Goal: Browse casually

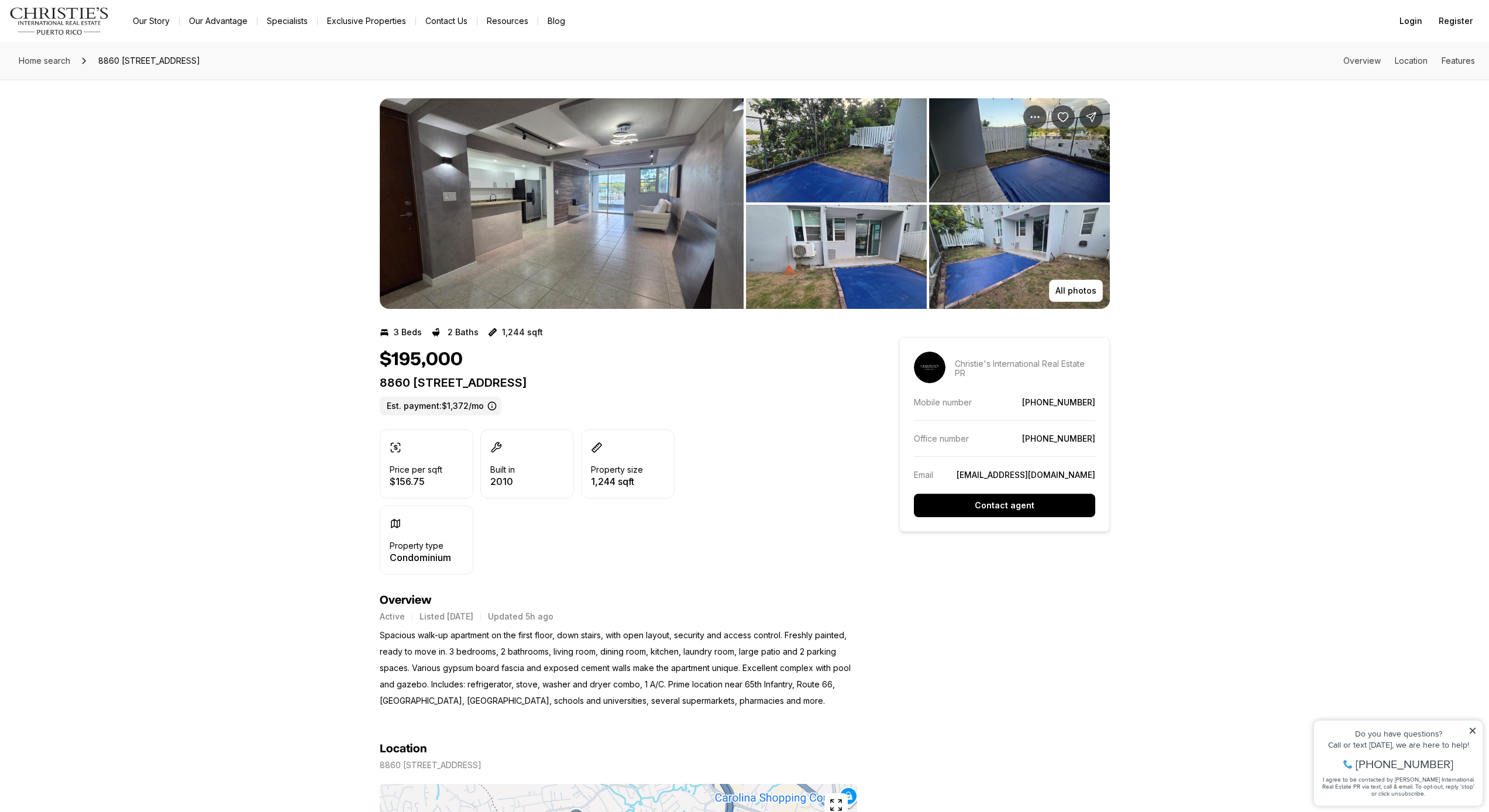
click at [670, 218] on img "View image gallery" at bounding box center [561, 203] width 364 height 210
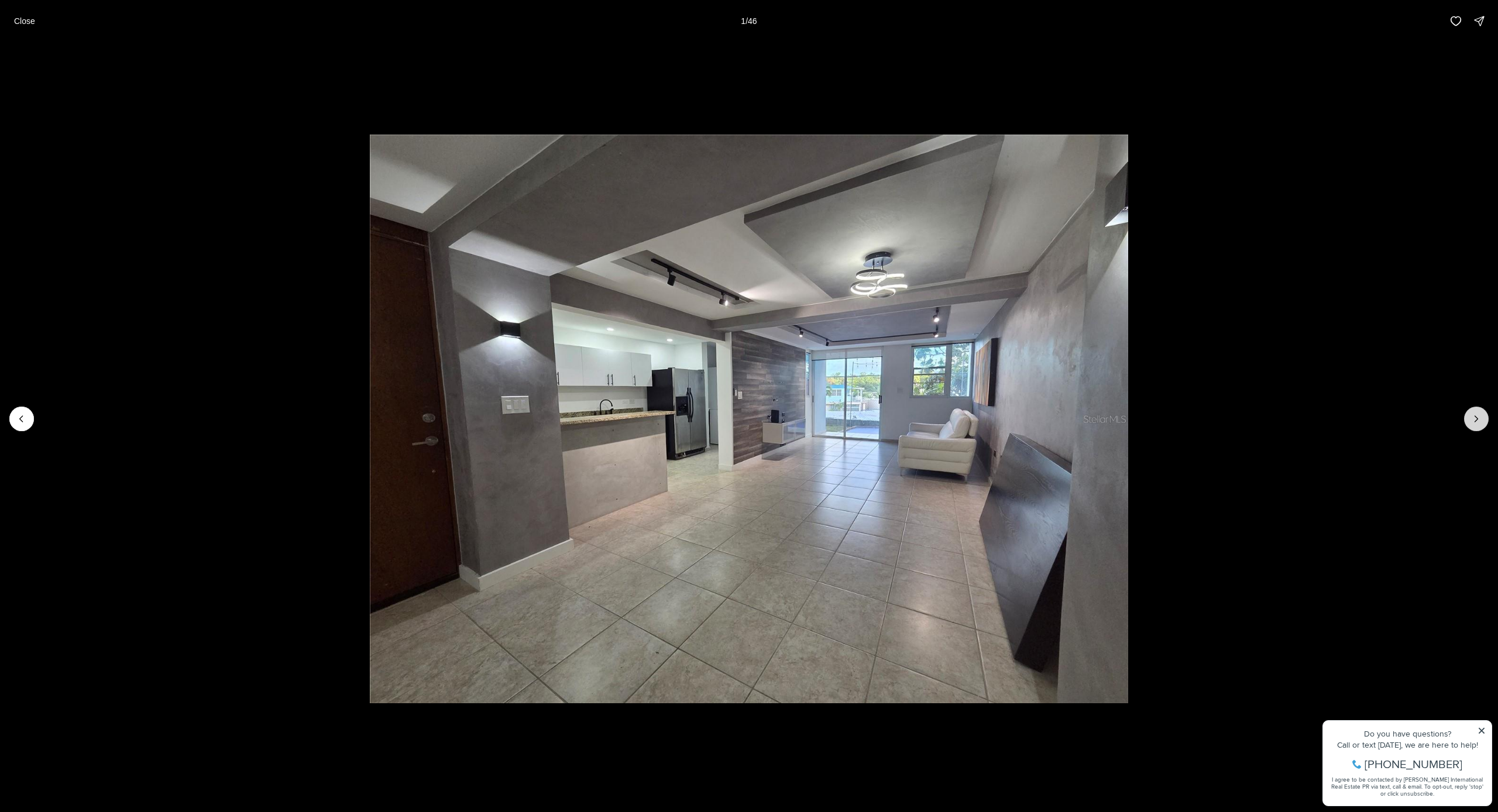
click at [1472, 418] on icon "Next slide" at bounding box center [1477, 419] width 12 height 12
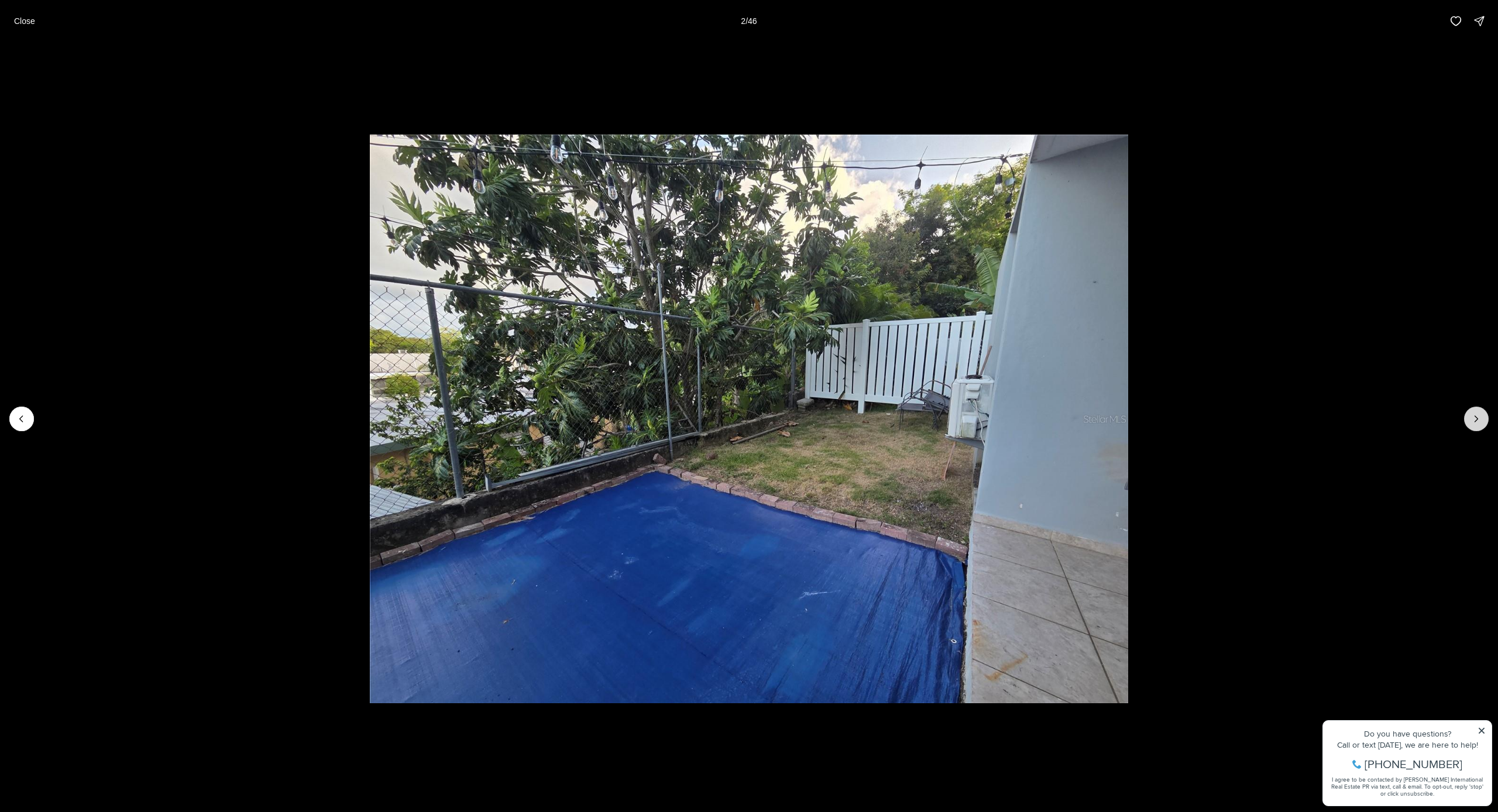
click at [1472, 418] on icon "Next slide" at bounding box center [1477, 419] width 12 height 12
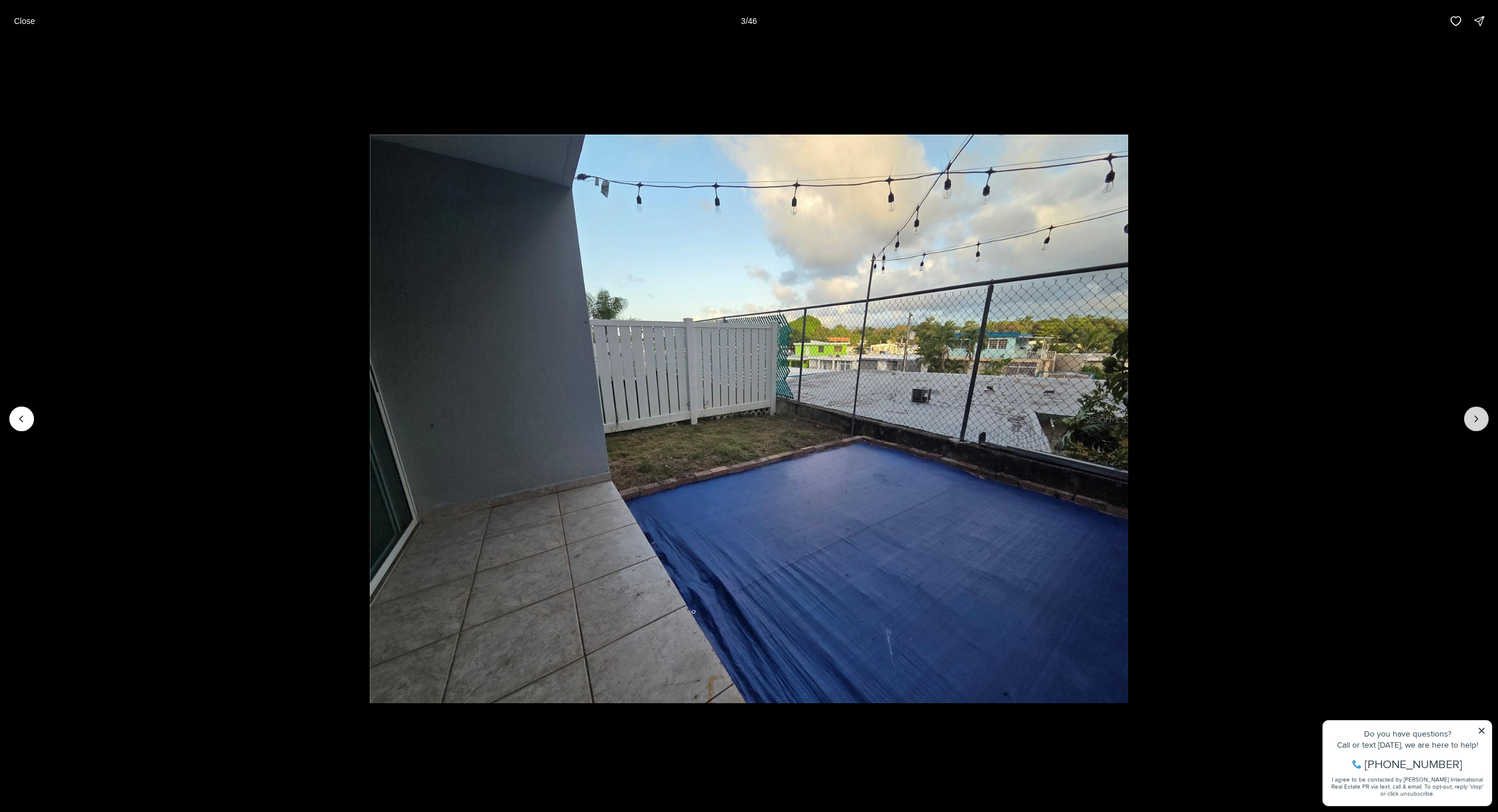
click at [1472, 418] on icon "Next slide" at bounding box center [1477, 419] width 12 height 12
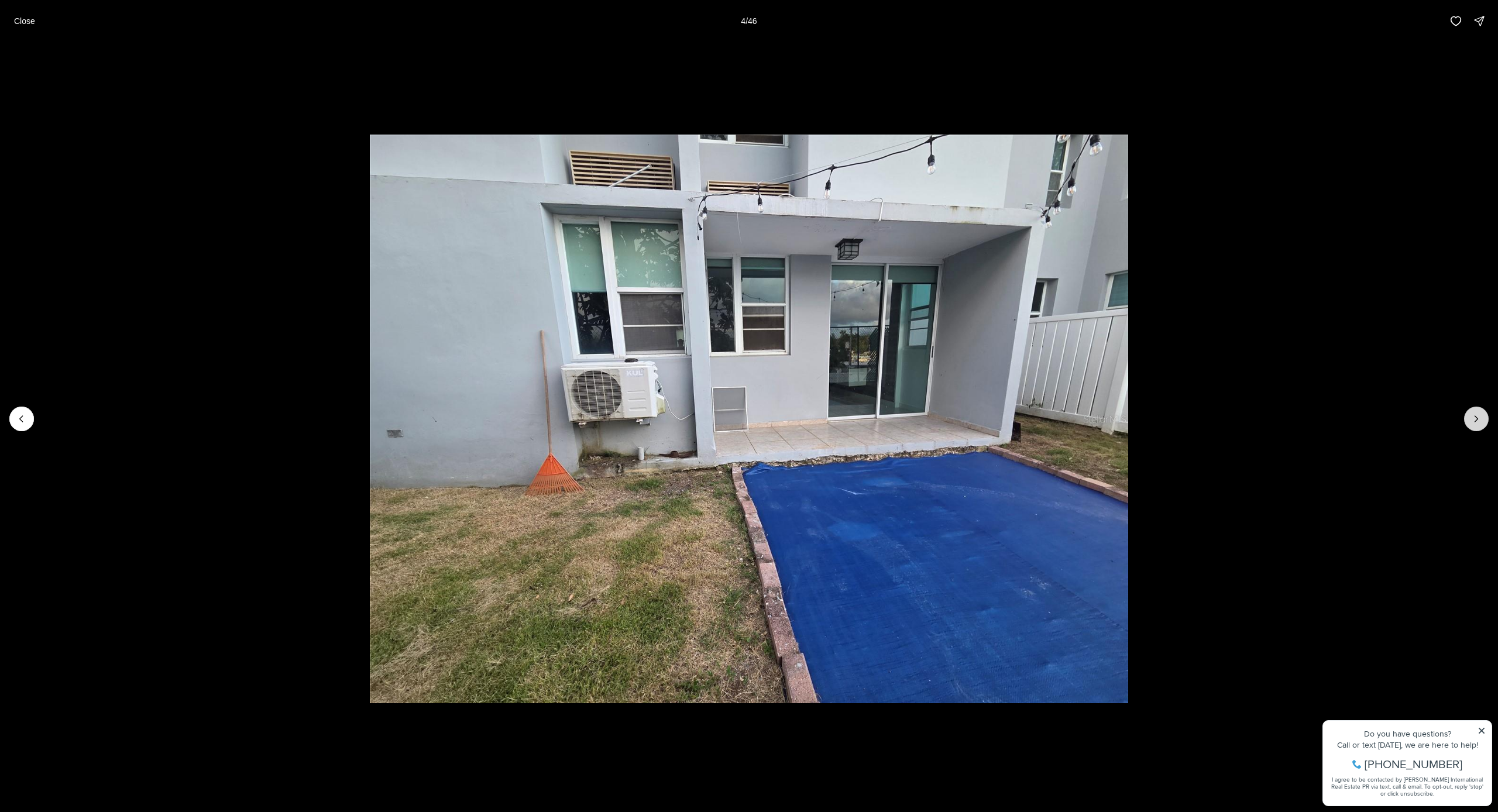
click at [1472, 418] on icon "Next slide" at bounding box center [1477, 419] width 12 height 12
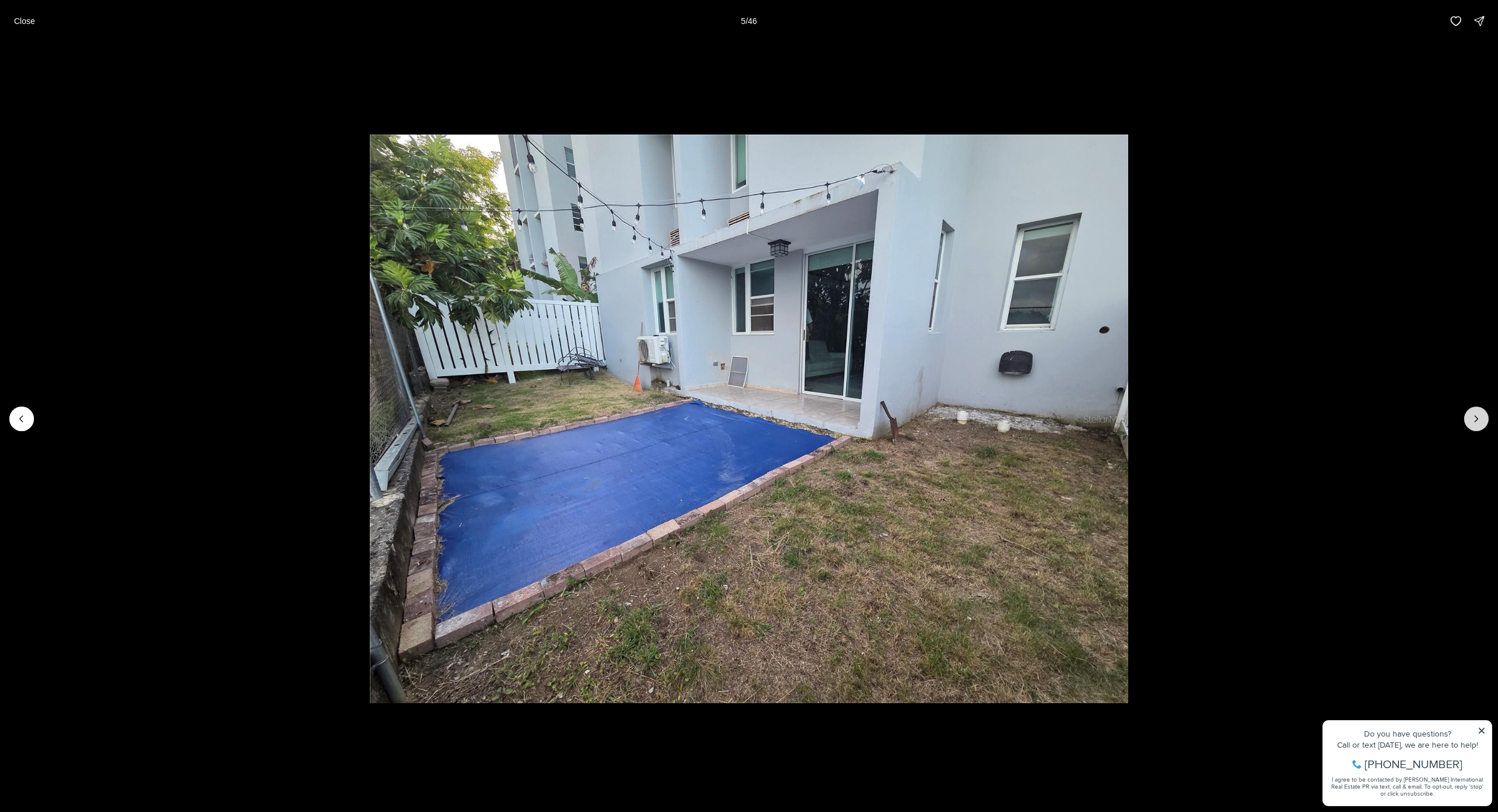
click at [1472, 418] on icon "Next slide" at bounding box center [1477, 419] width 12 height 12
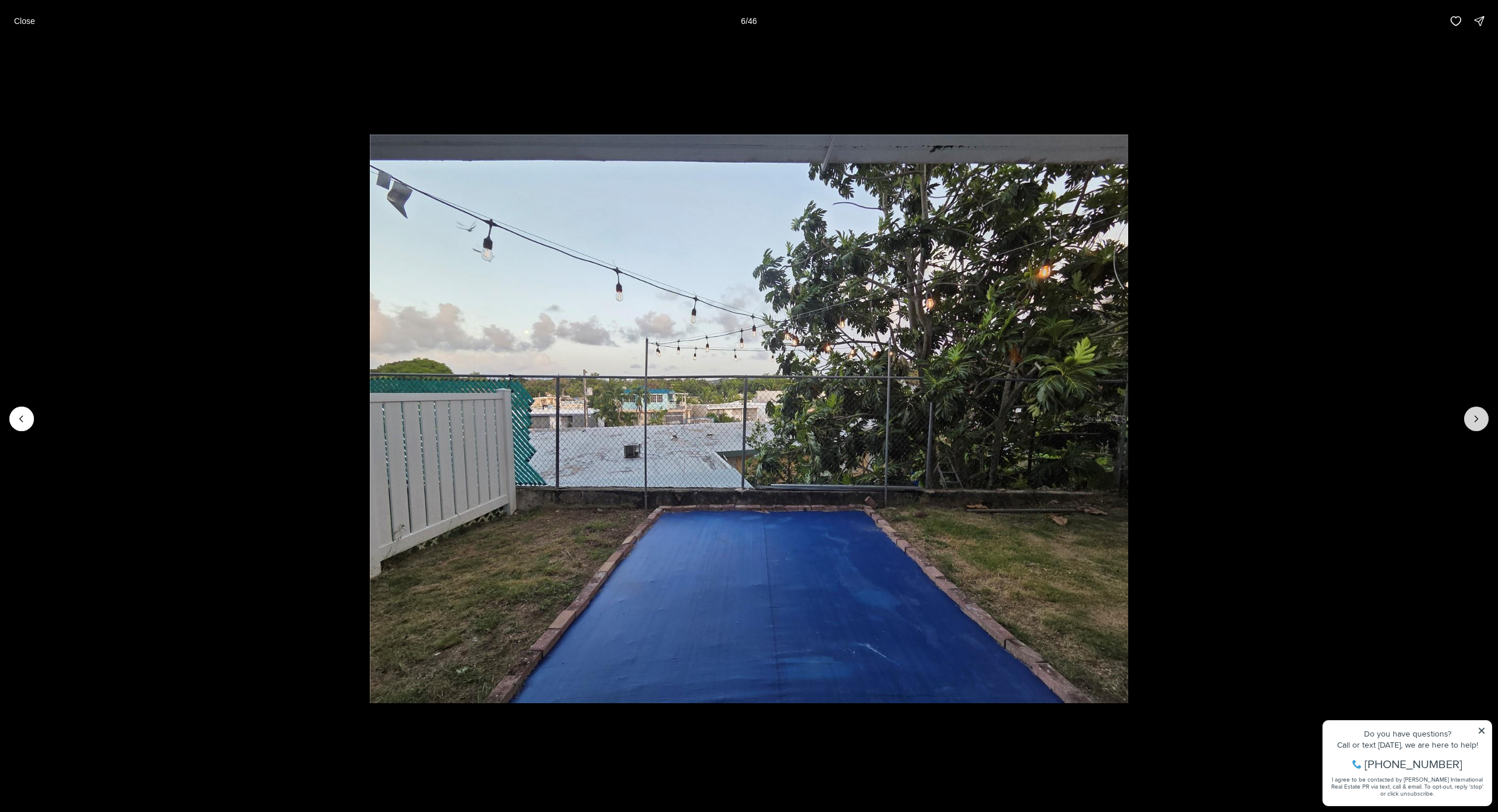
click at [1472, 418] on icon "Next slide" at bounding box center [1477, 419] width 12 height 12
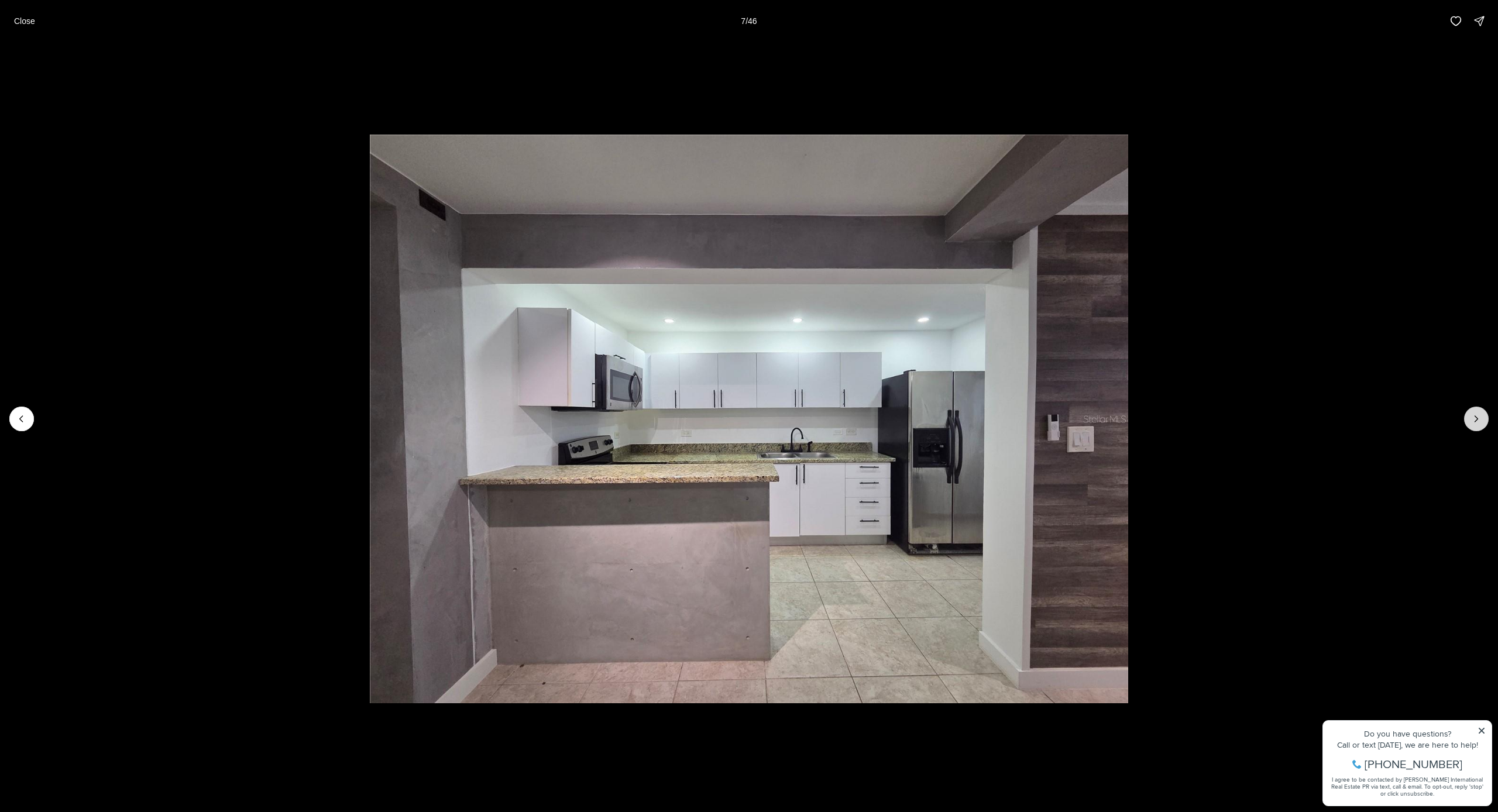
click at [1472, 418] on icon "Next slide" at bounding box center [1477, 419] width 12 height 12
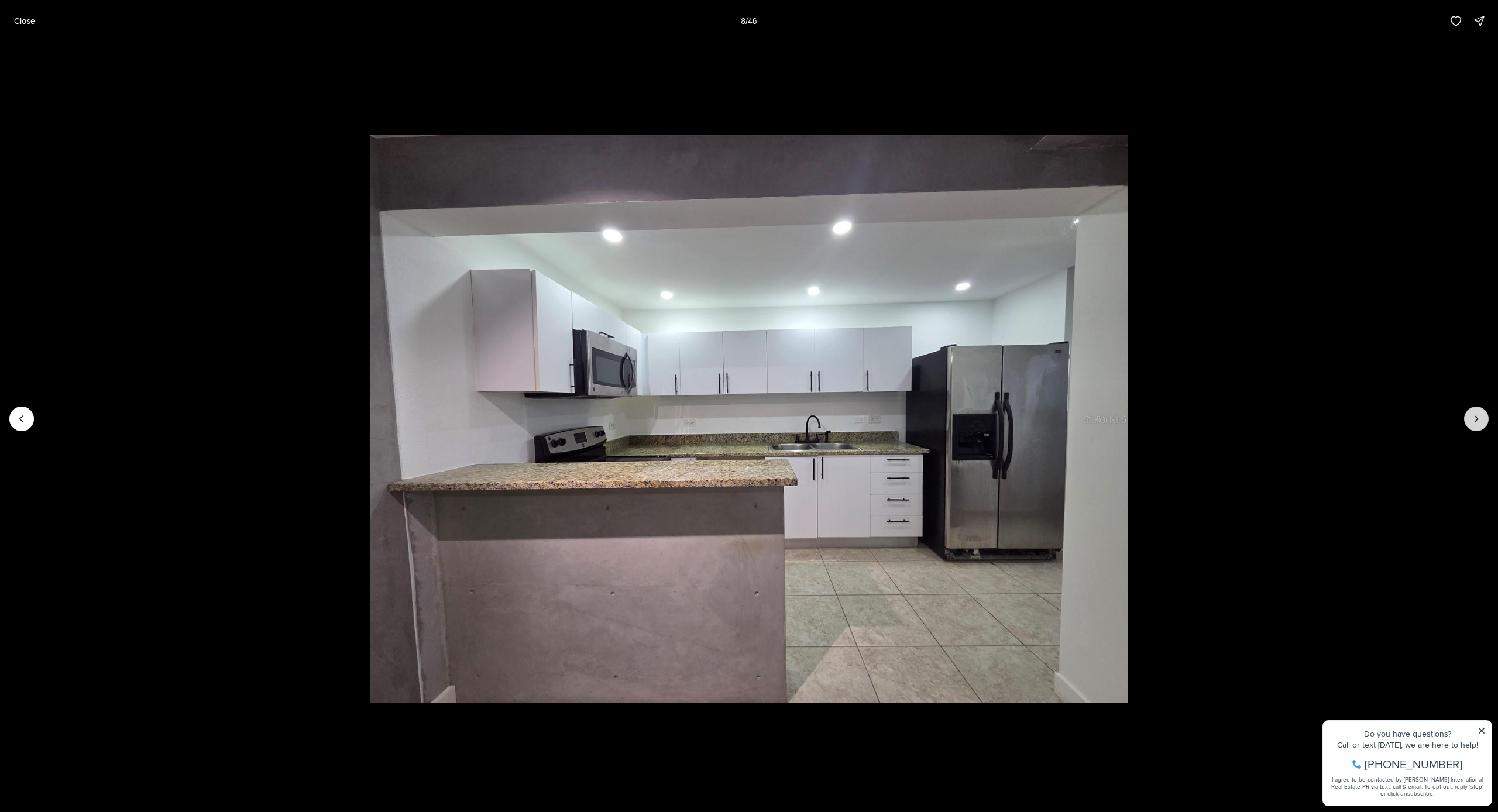
click at [1472, 418] on icon "Next slide" at bounding box center [1477, 419] width 12 height 12
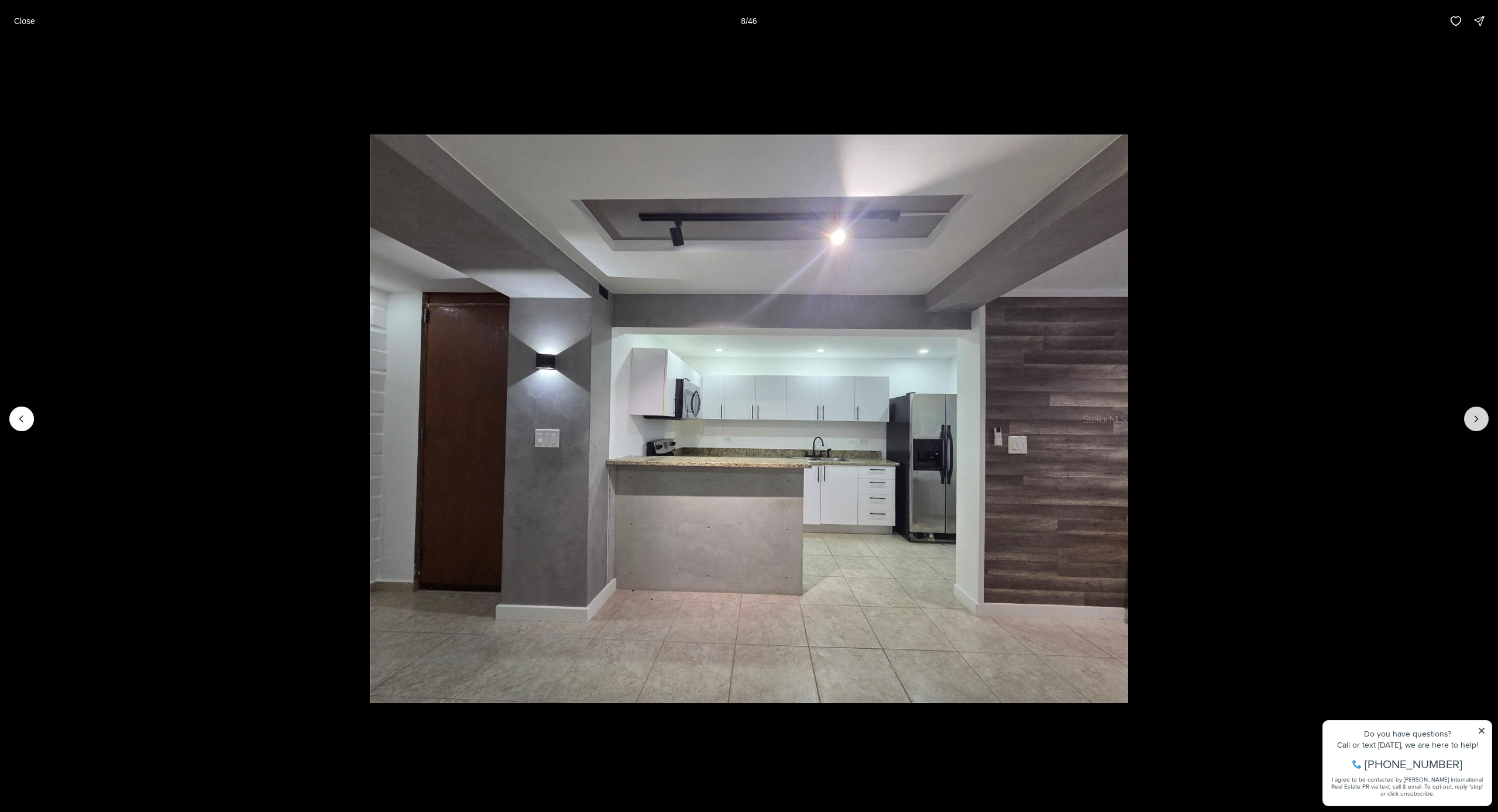
click at [1472, 418] on icon "Next slide" at bounding box center [1477, 419] width 12 height 12
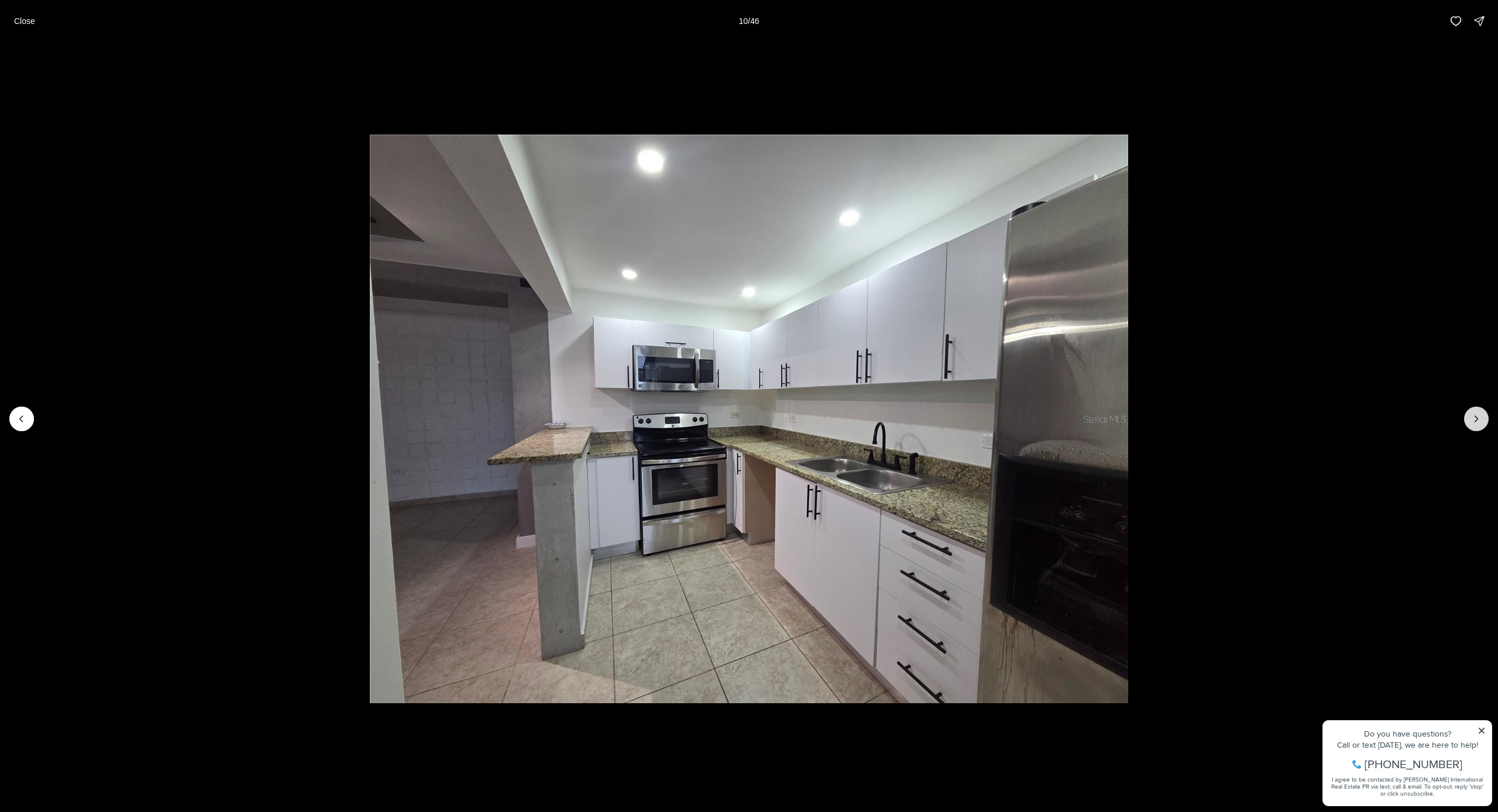
click at [1472, 418] on icon "Next slide" at bounding box center [1477, 419] width 12 height 12
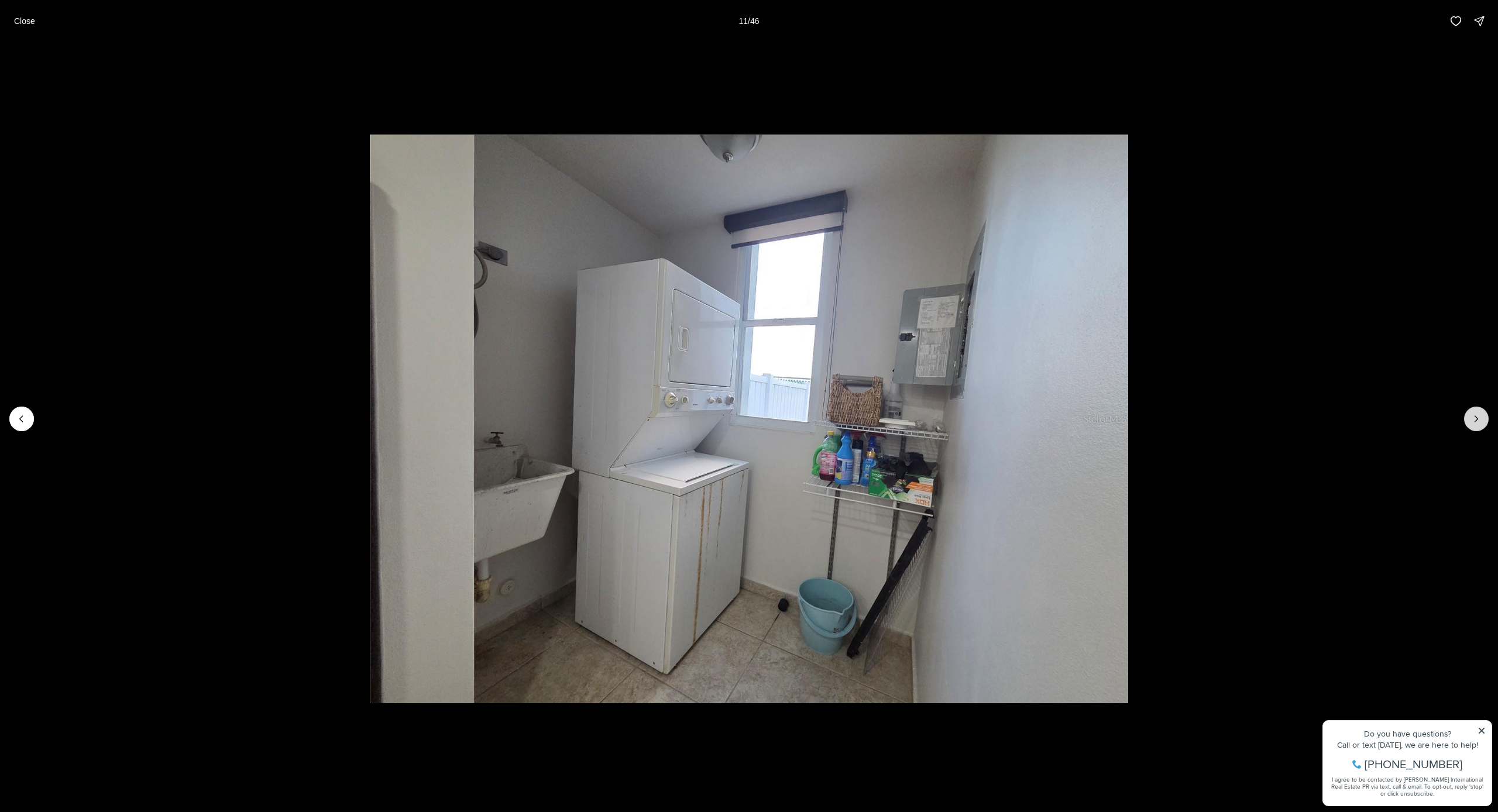
click at [1472, 418] on icon "Next slide" at bounding box center [1477, 419] width 12 height 12
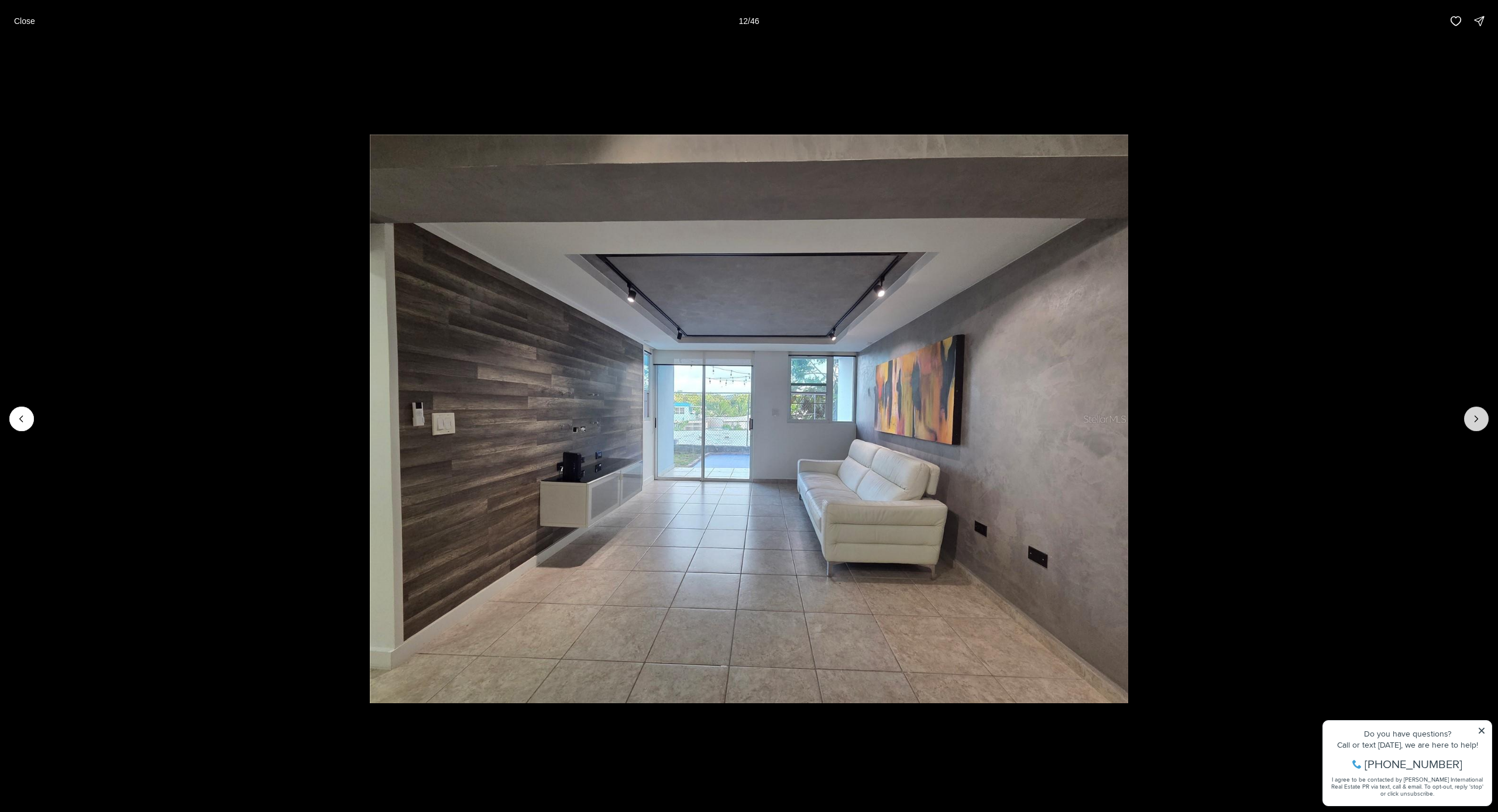
click at [1472, 418] on icon "Next slide" at bounding box center [1477, 419] width 12 height 12
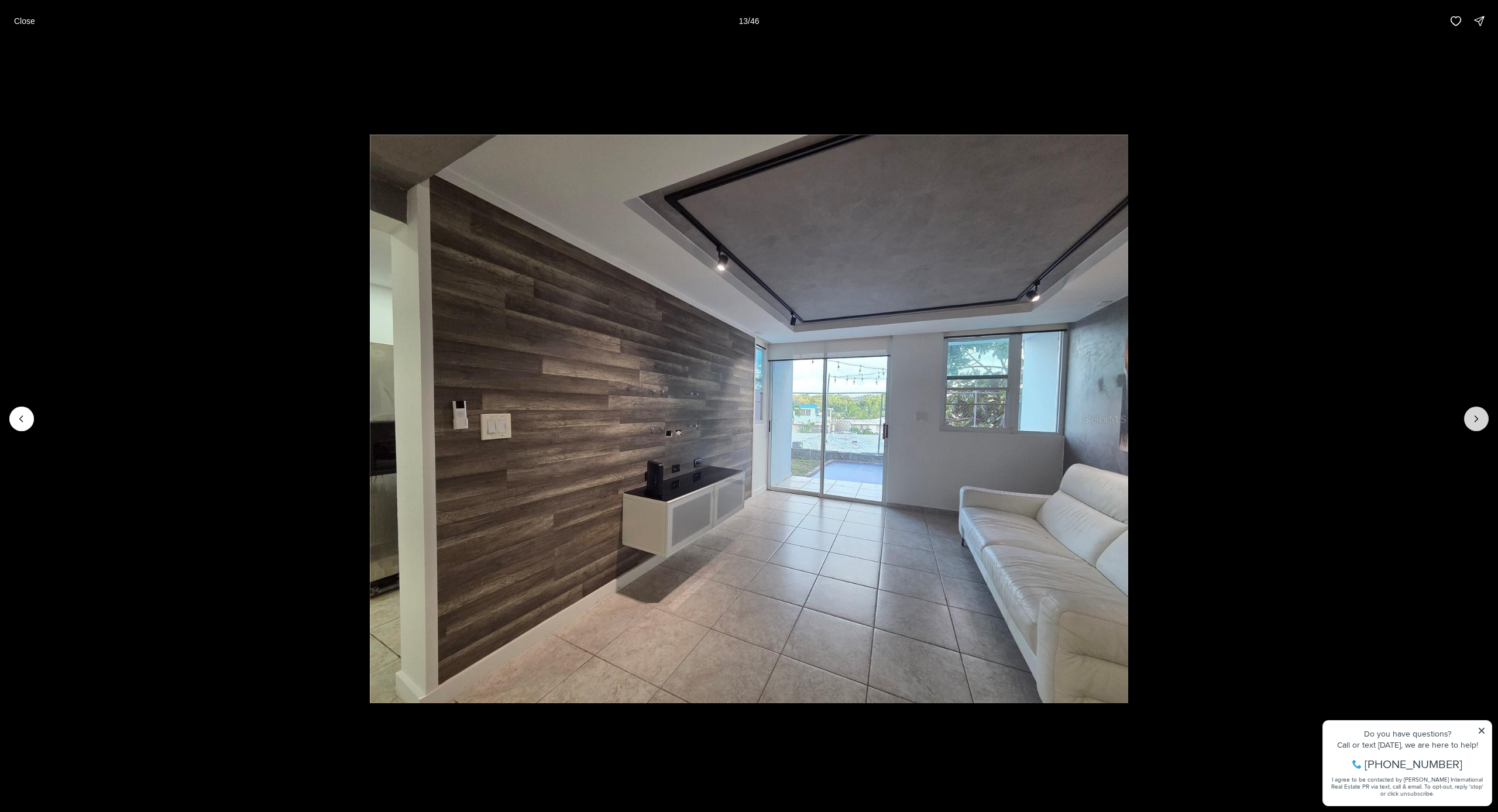
click at [1472, 418] on icon "Next slide" at bounding box center [1477, 419] width 12 height 12
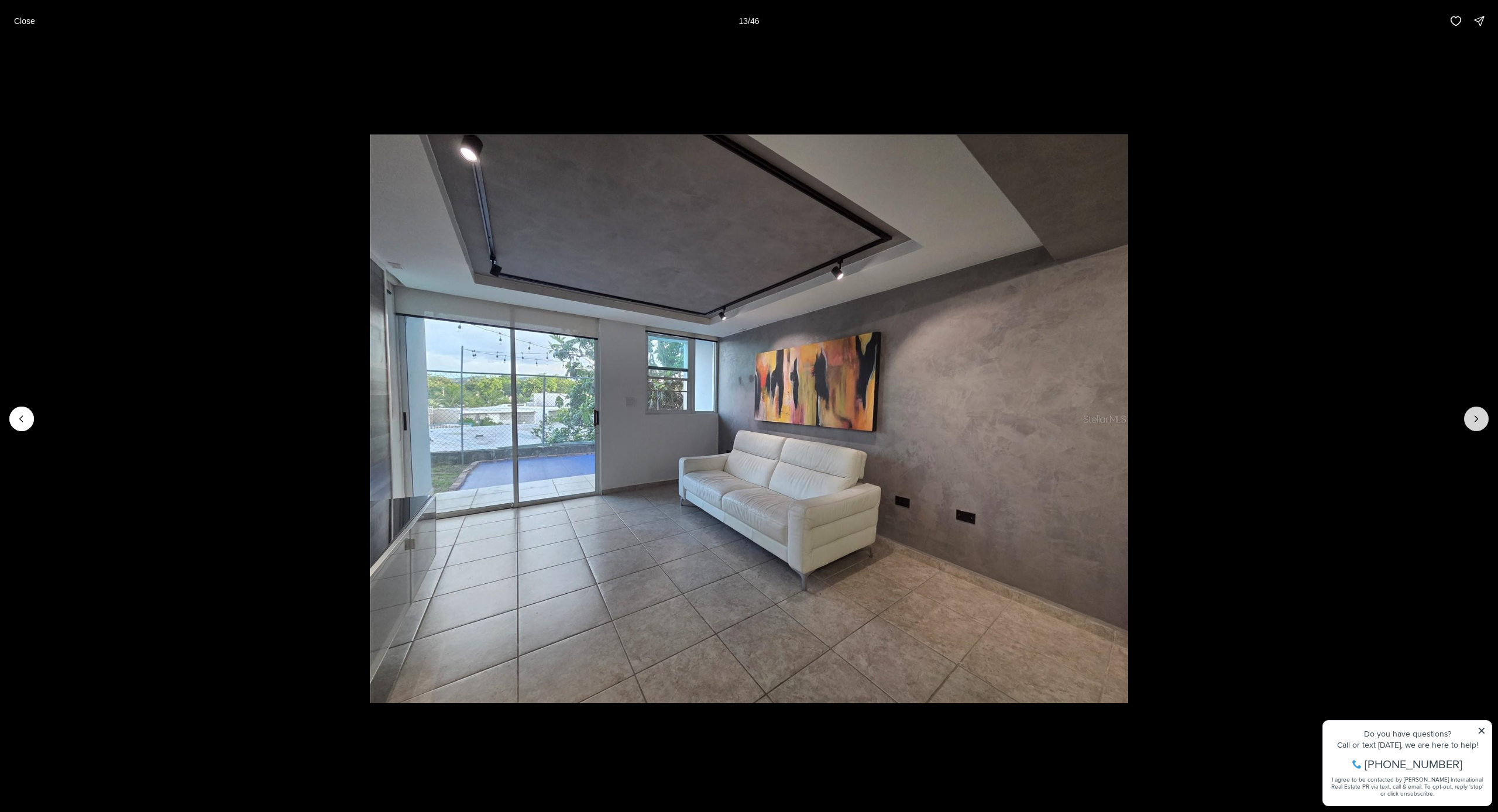
click at [1472, 418] on icon "Next slide" at bounding box center [1477, 419] width 12 height 12
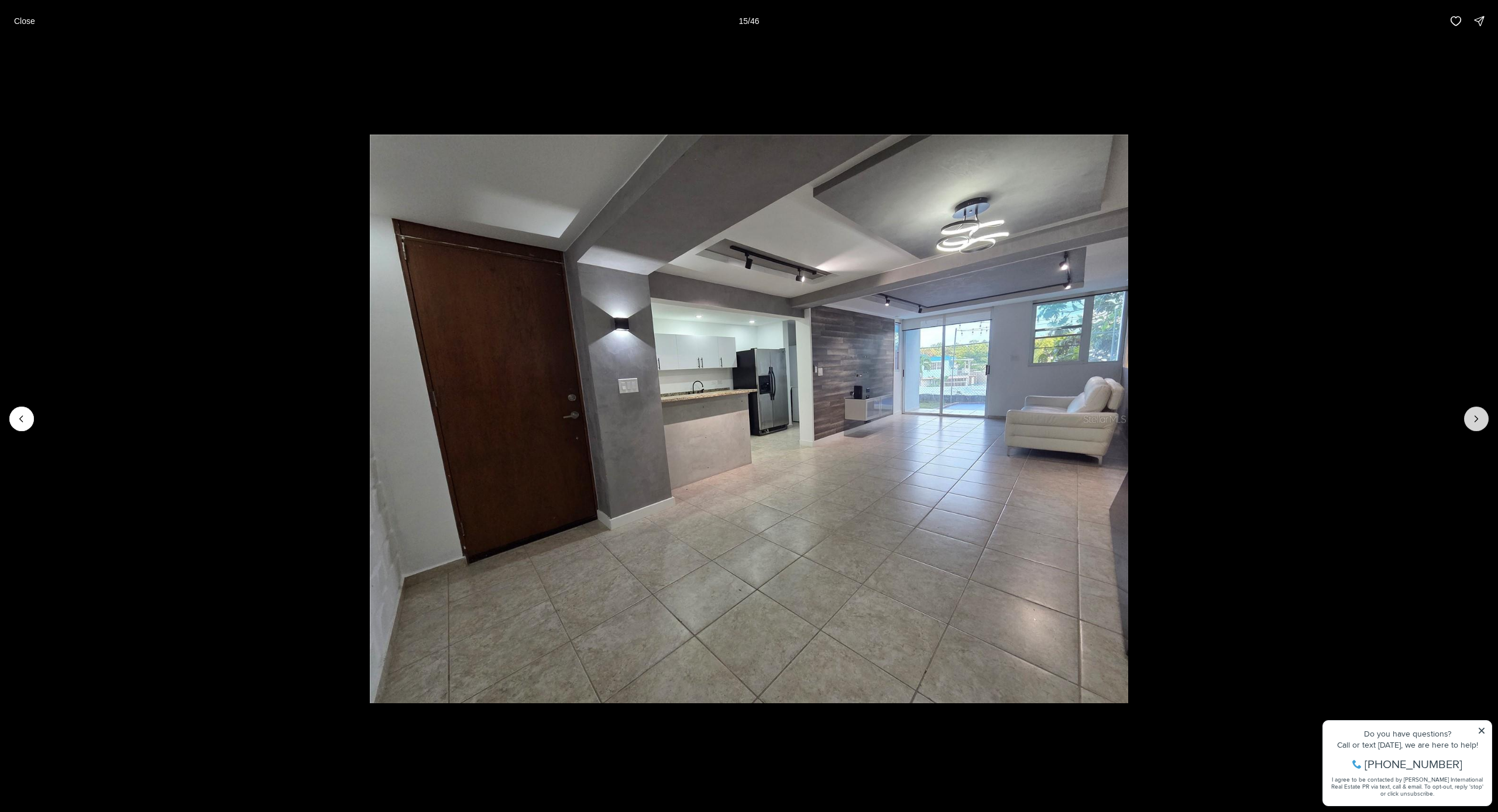
click at [1472, 418] on icon "Next slide" at bounding box center [1477, 419] width 12 height 12
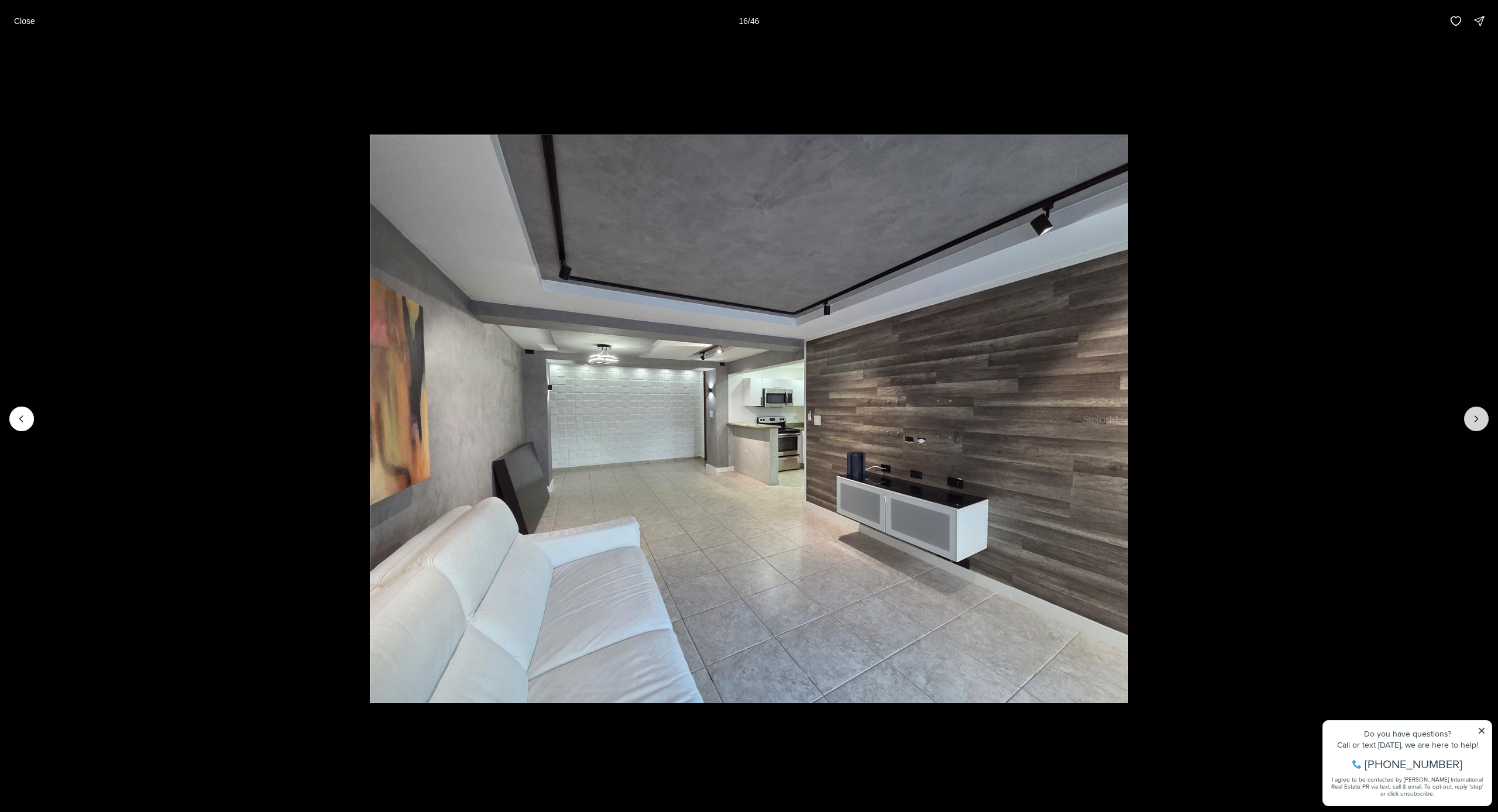
click at [1472, 418] on icon "Next slide" at bounding box center [1477, 419] width 12 height 12
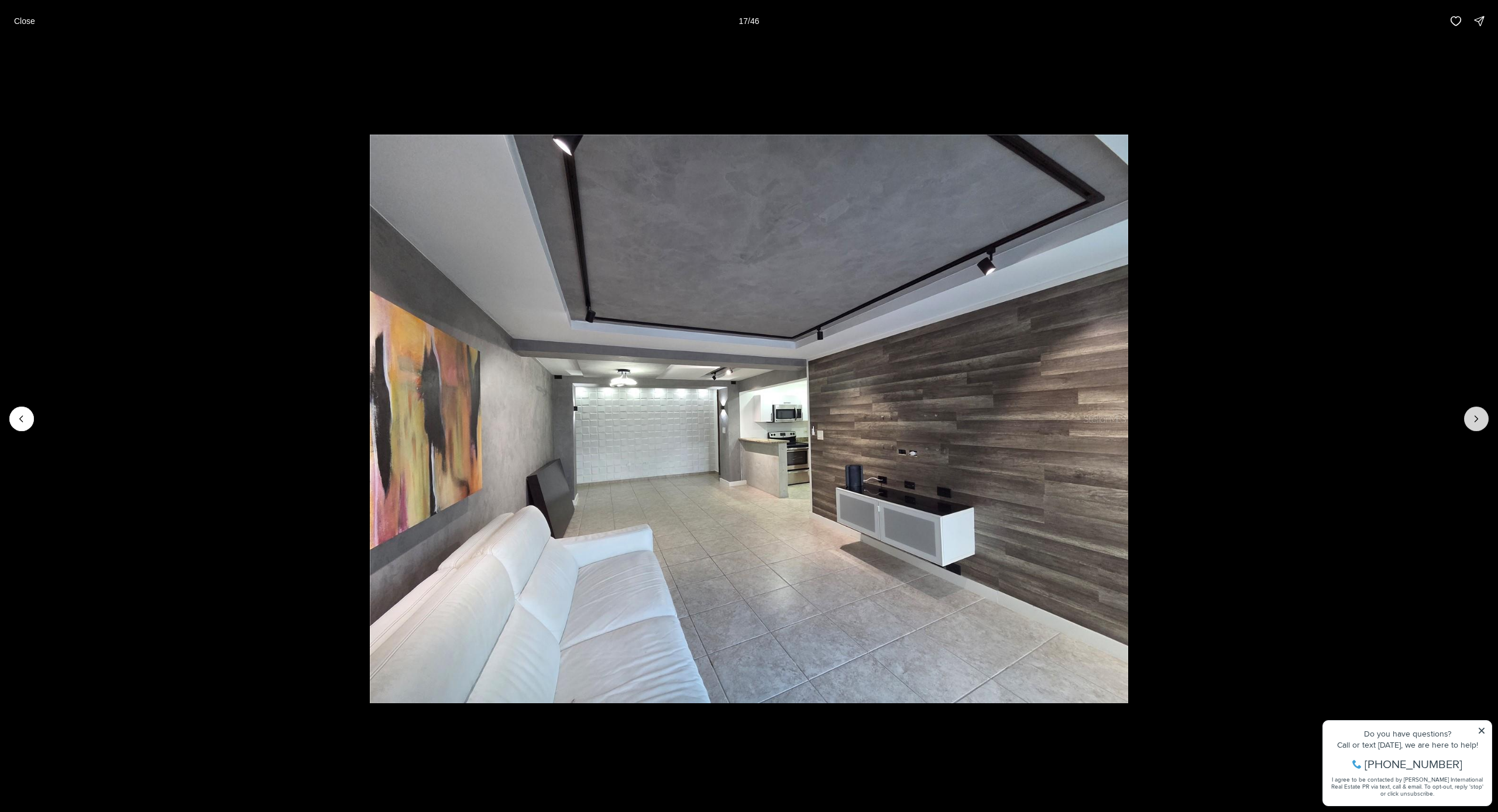
click at [1472, 418] on icon "Next slide" at bounding box center [1477, 419] width 12 height 12
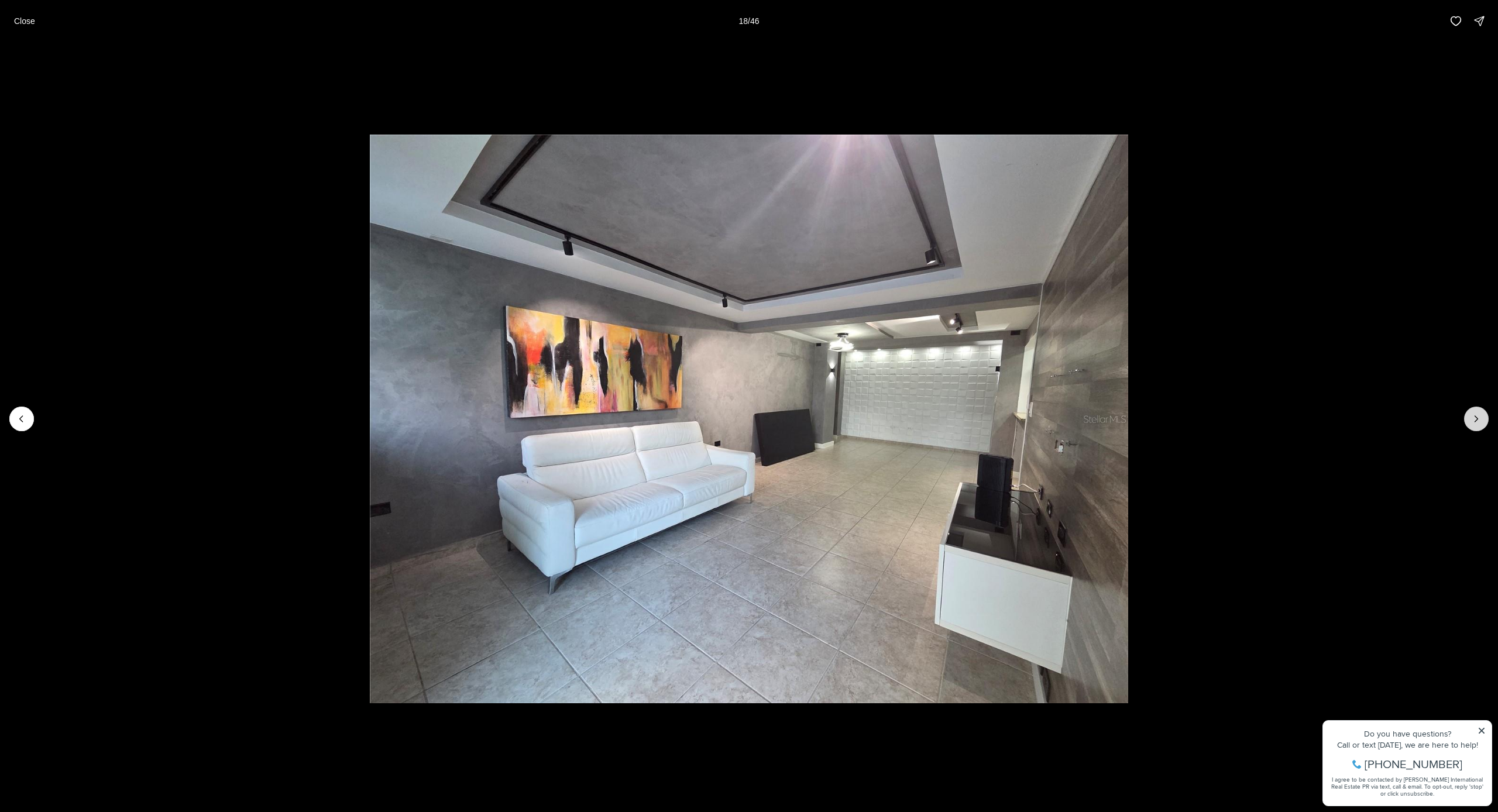
click at [1472, 418] on icon "Next slide" at bounding box center [1477, 419] width 12 height 12
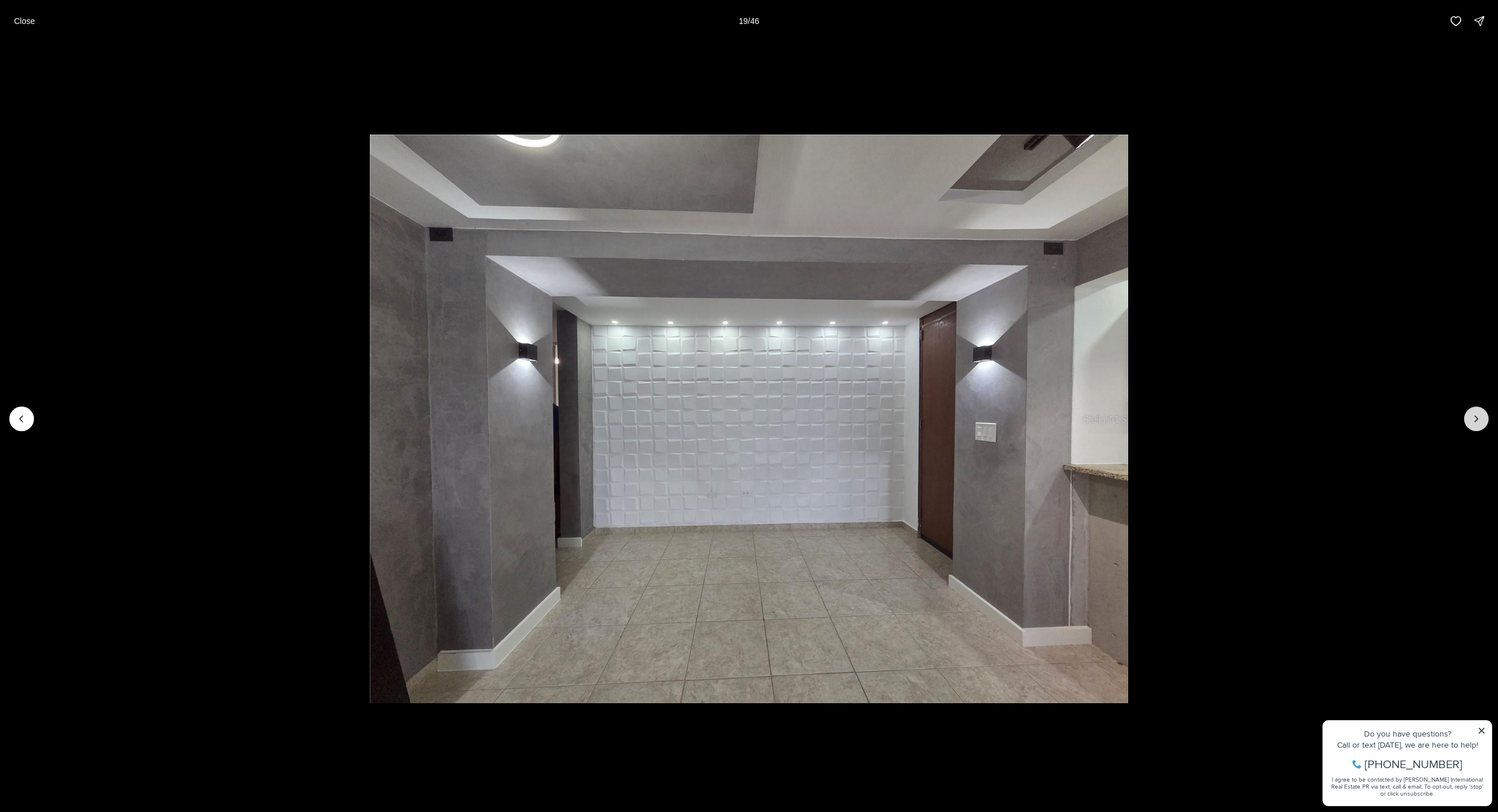
click at [1472, 418] on icon "Next slide" at bounding box center [1477, 419] width 12 height 12
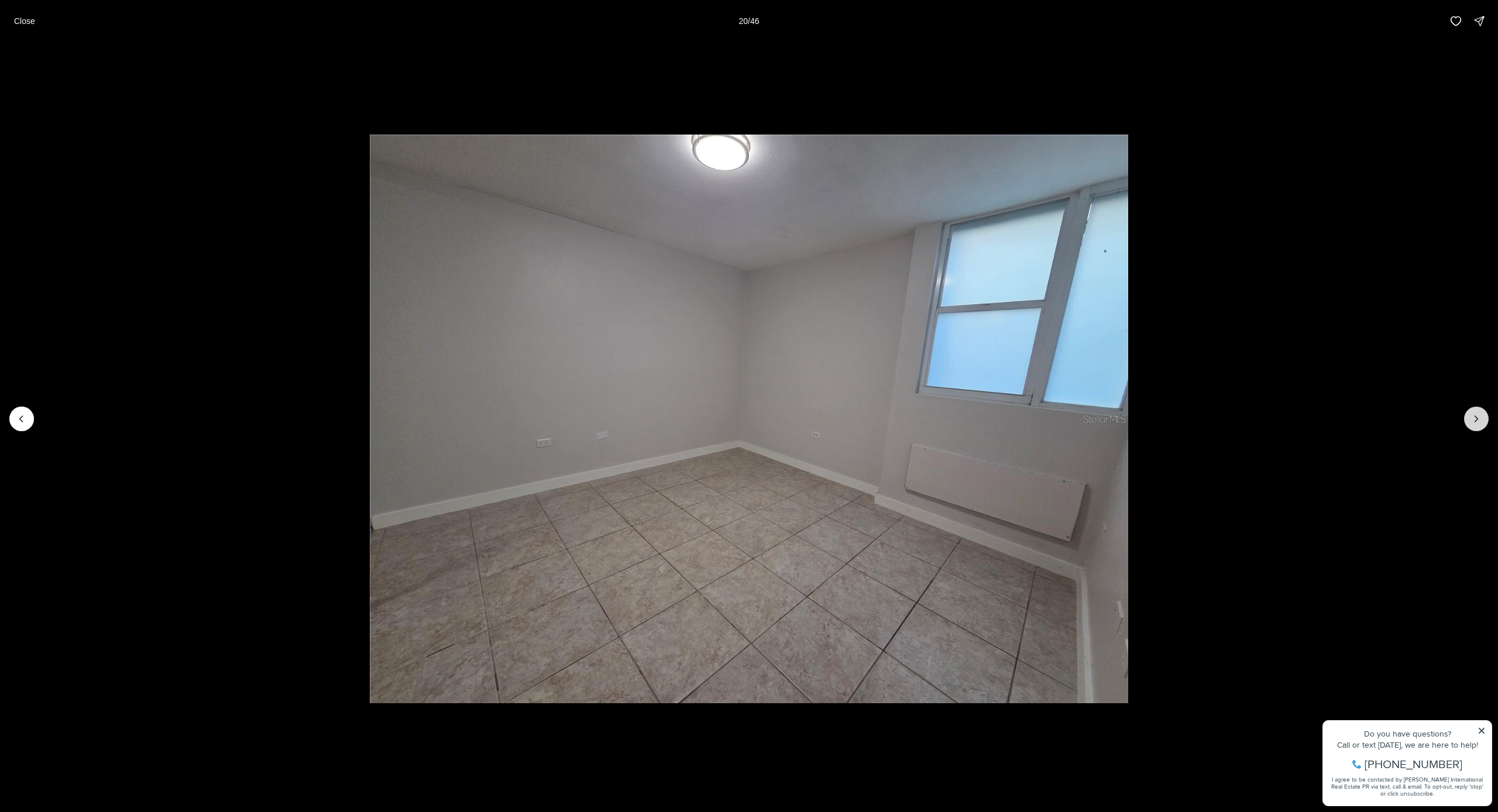
click at [1472, 418] on icon "Next slide" at bounding box center [1477, 419] width 12 height 12
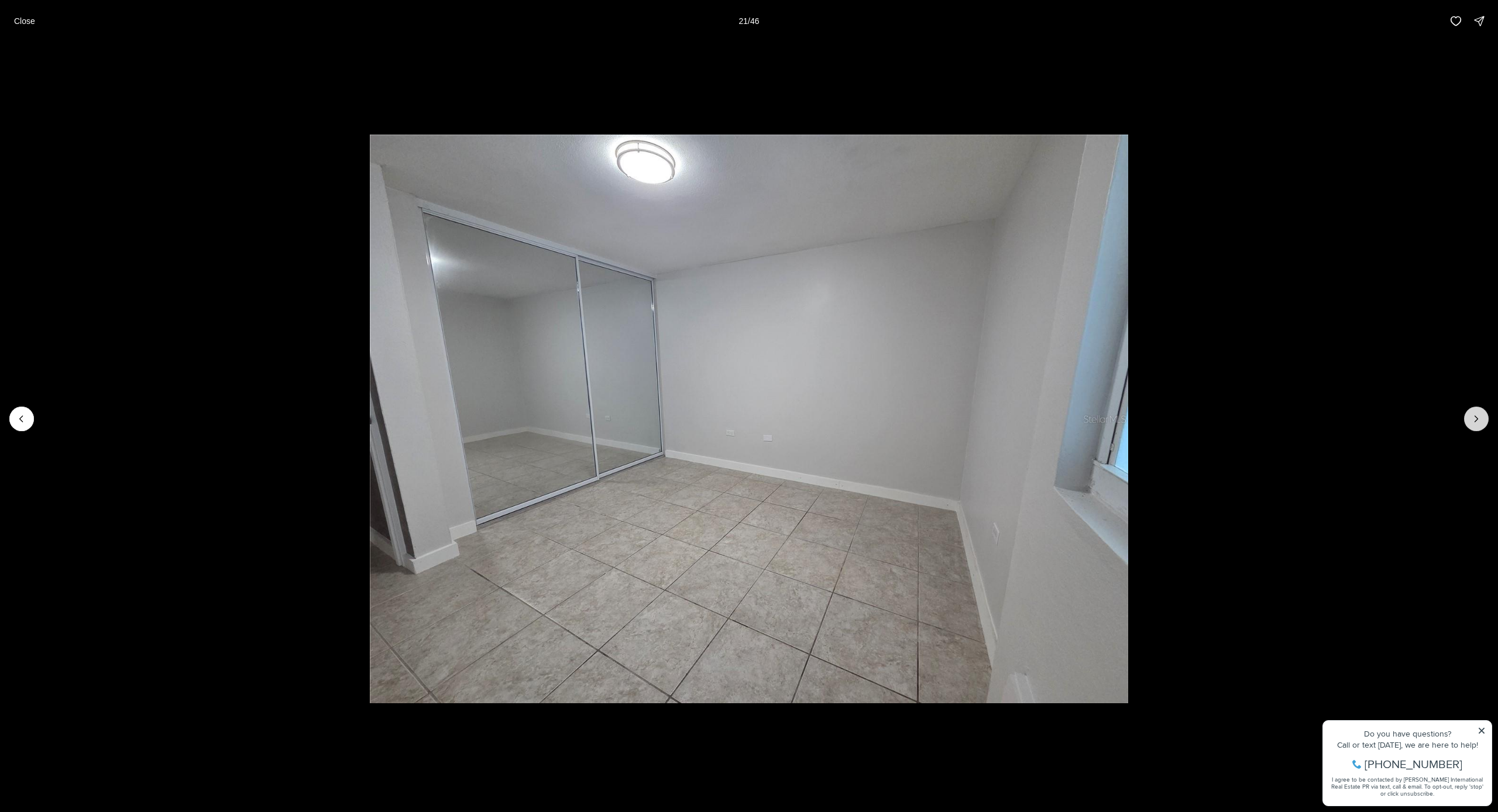
click at [1472, 418] on icon "Next slide" at bounding box center [1477, 419] width 12 height 12
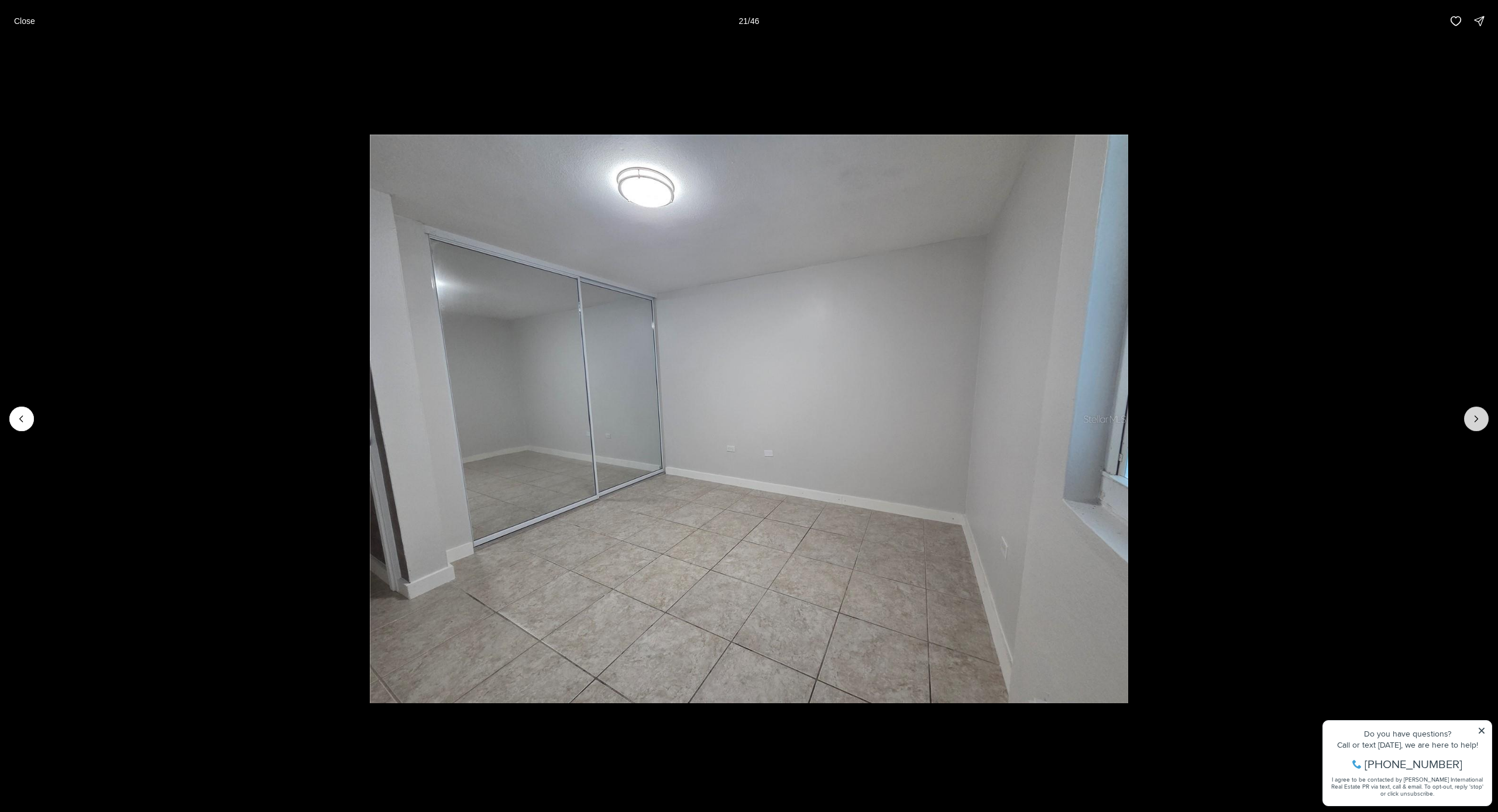
click at [1472, 418] on icon "Next slide" at bounding box center [1477, 419] width 12 height 12
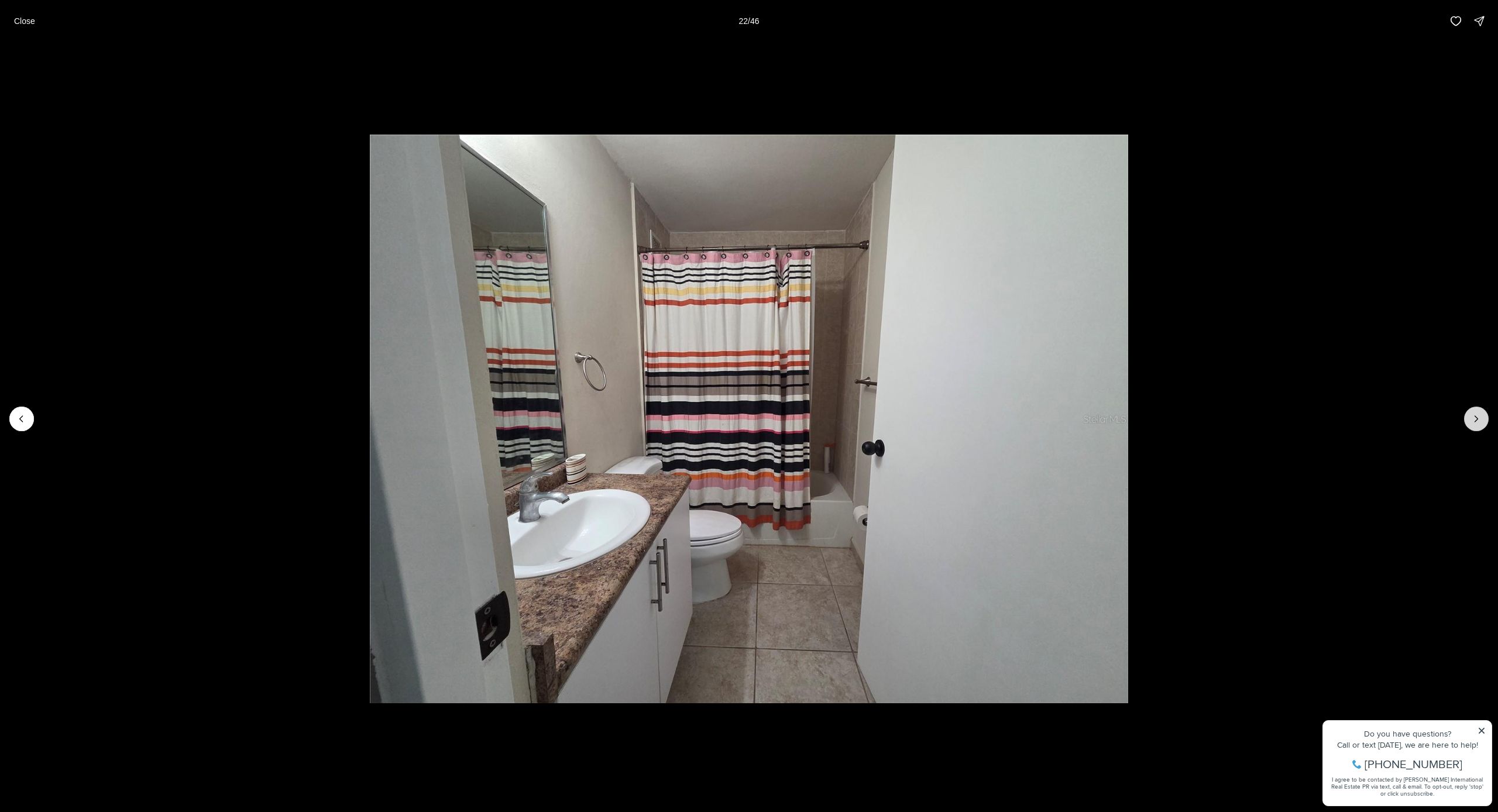
click at [1472, 418] on icon "Next slide" at bounding box center [1477, 419] width 12 height 12
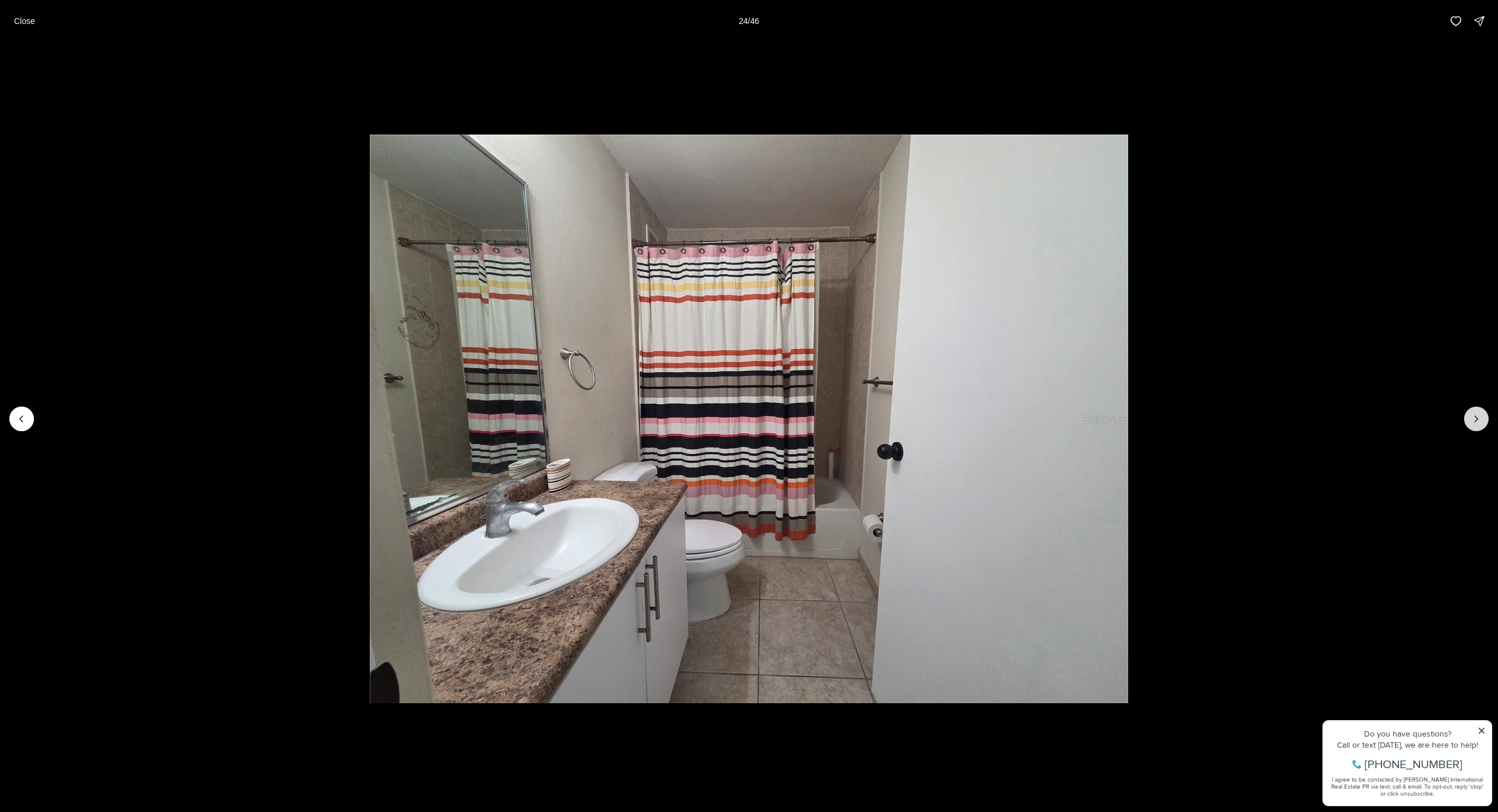
click at [1472, 418] on icon "Next slide" at bounding box center [1477, 419] width 12 height 12
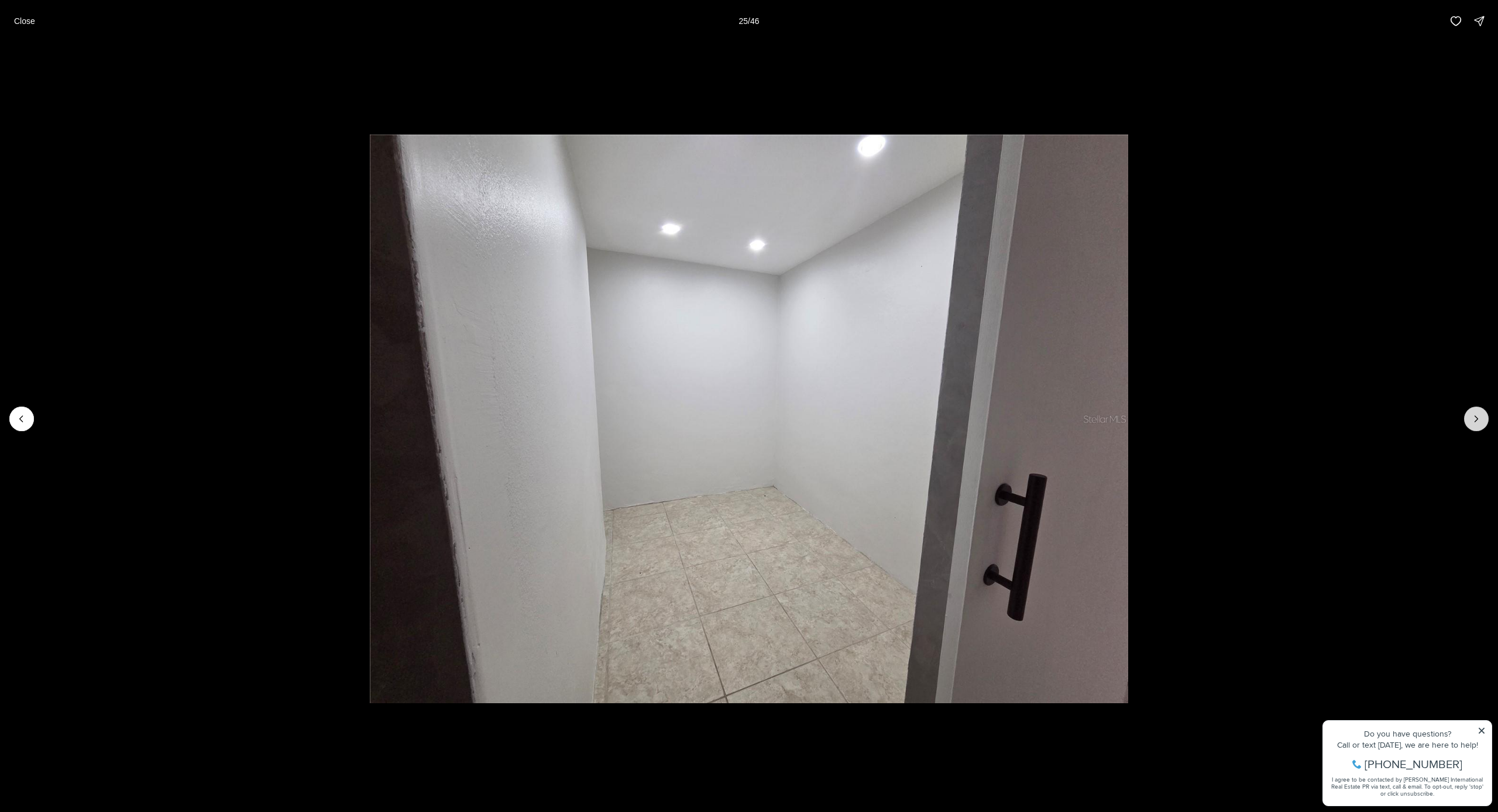
click at [1472, 418] on icon "Next slide" at bounding box center [1477, 419] width 12 height 12
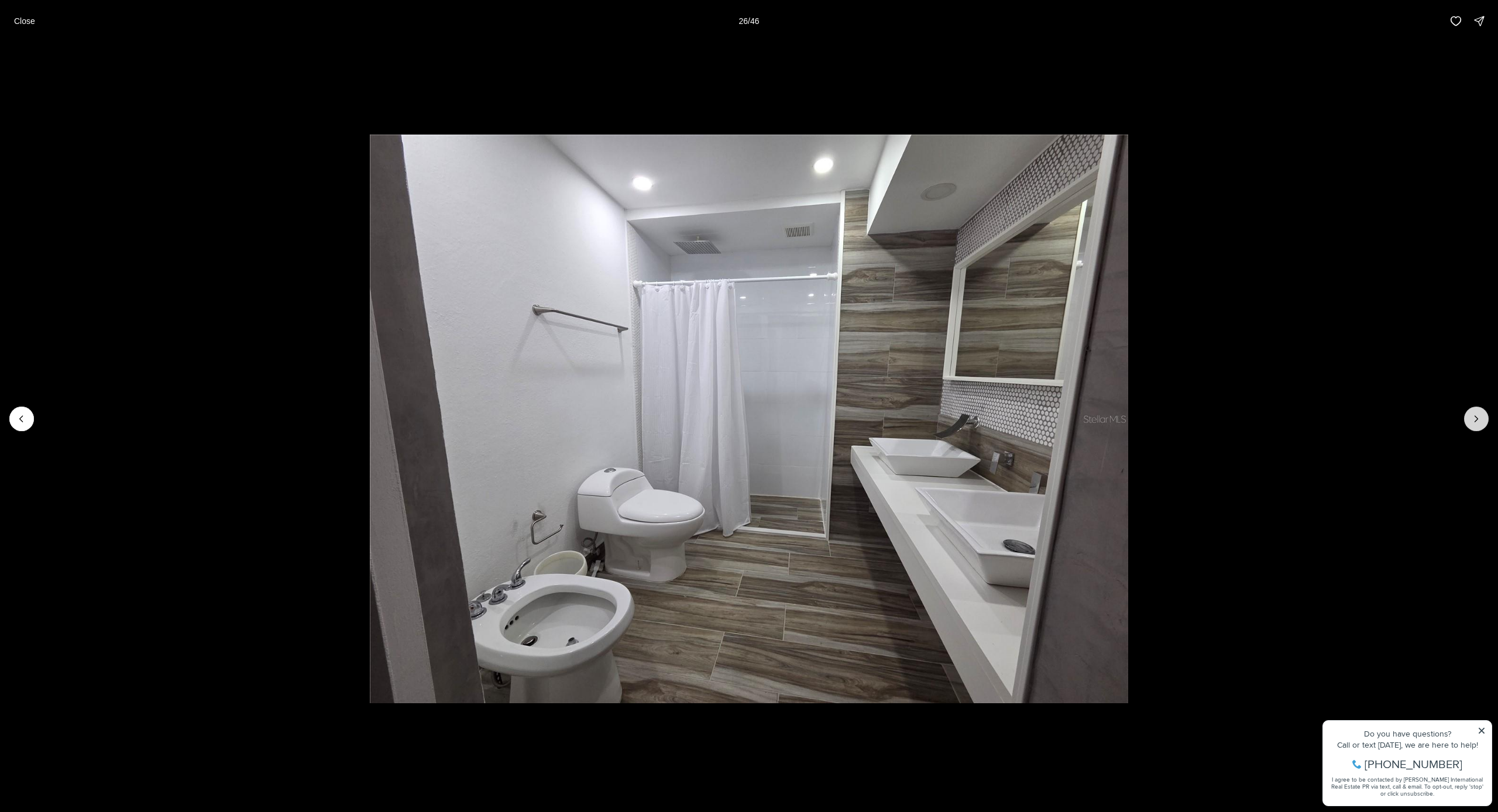
click at [1472, 418] on icon "Next slide" at bounding box center [1477, 419] width 12 height 12
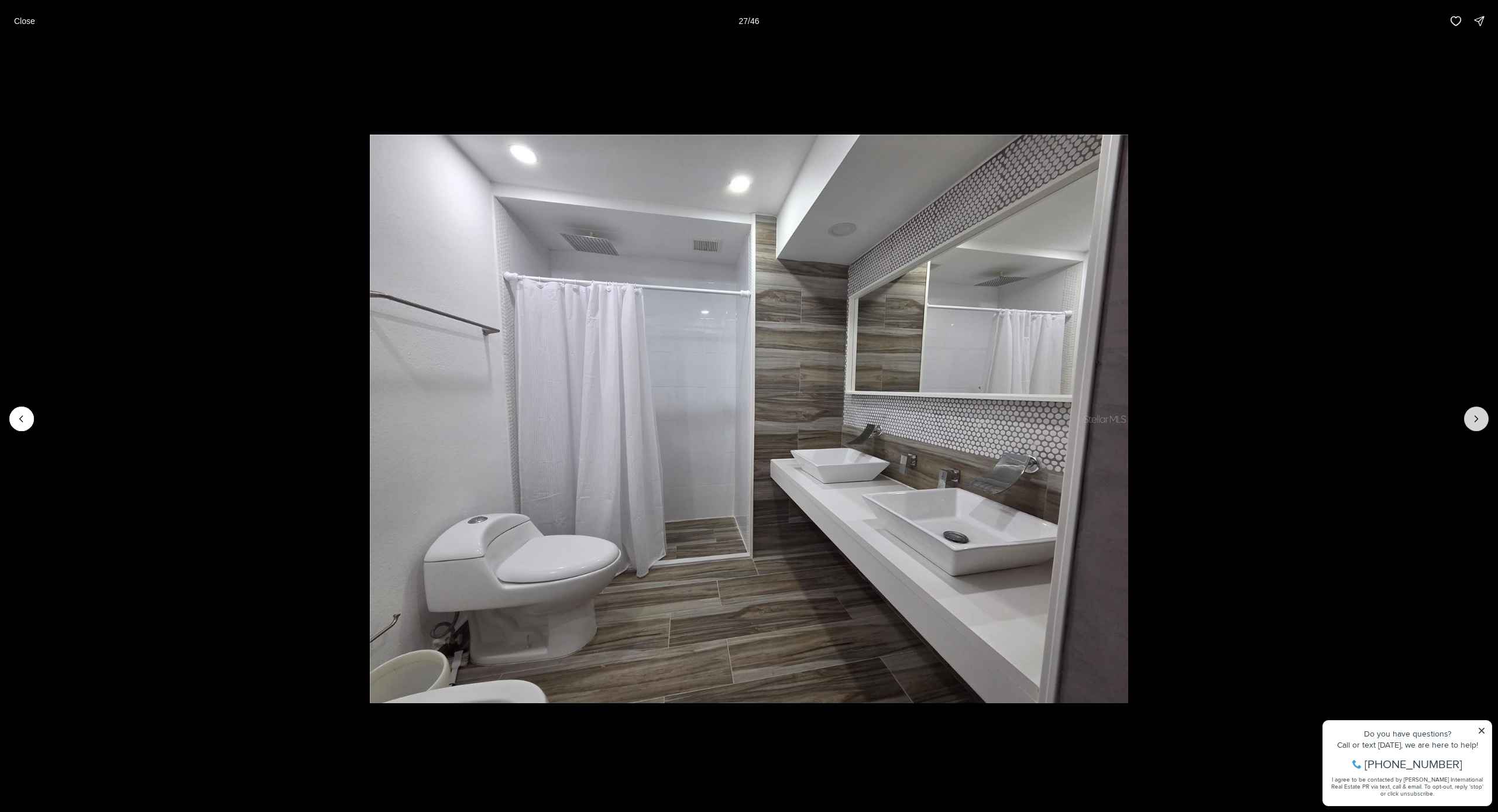
click at [1472, 418] on icon "Next slide" at bounding box center [1477, 419] width 12 height 12
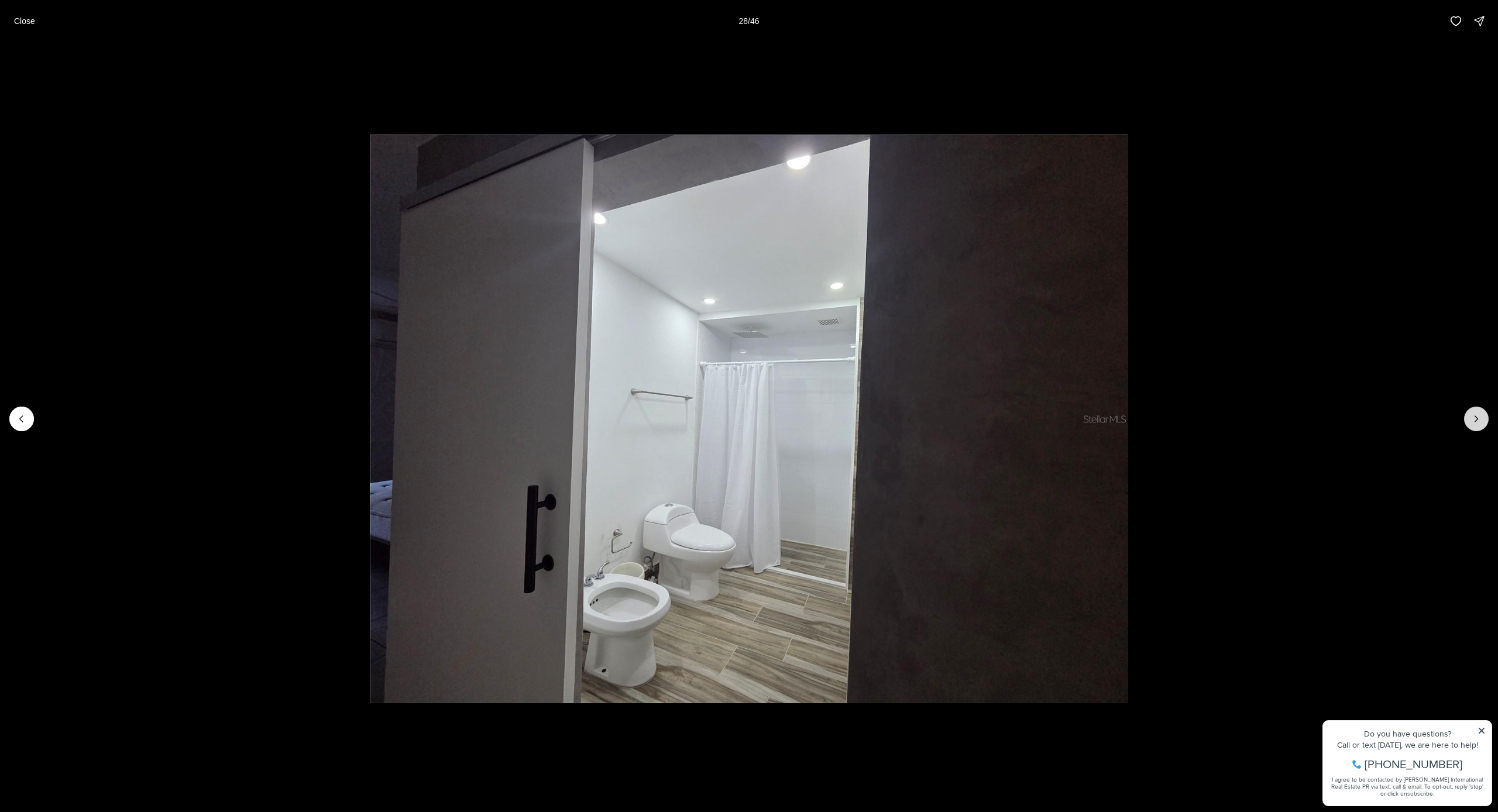
click at [1472, 418] on icon "Next slide" at bounding box center [1477, 419] width 12 height 12
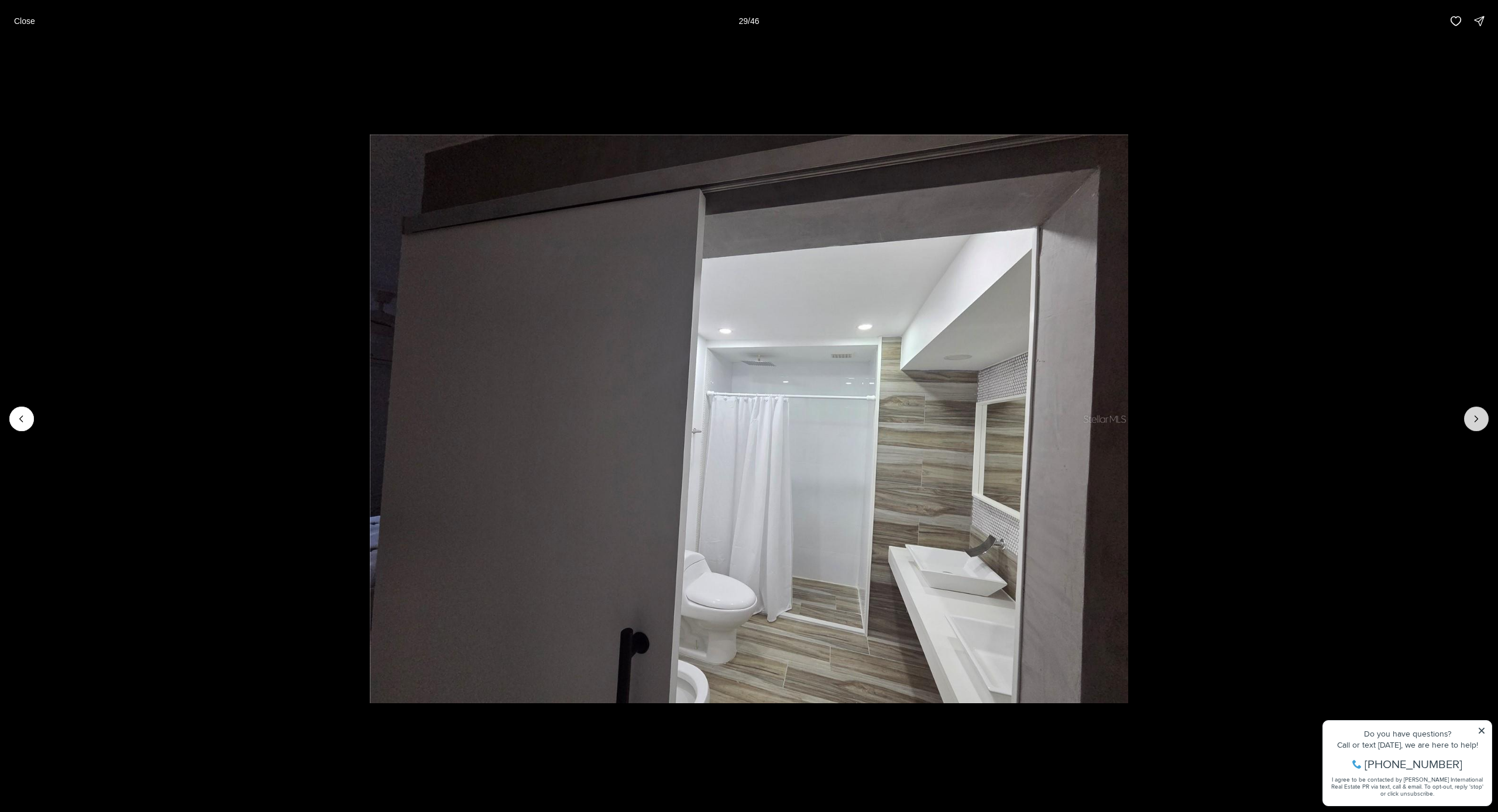
click at [1472, 418] on icon "Next slide" at bounding box center [1477, 419] width 12 height 12
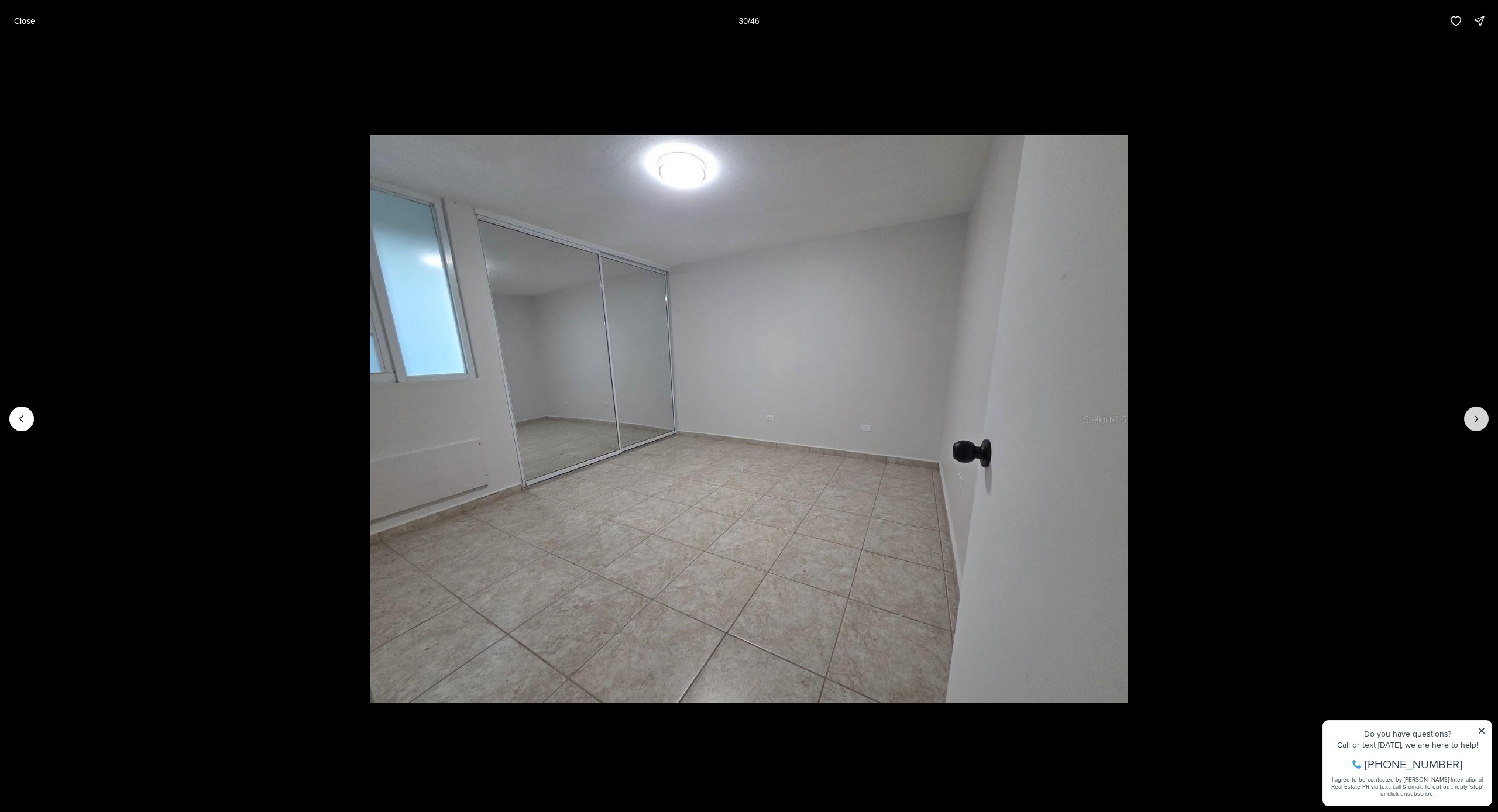
click at [1472, 418] on icon "Next slide" at bounding box center [1477, 419] width 12 height 12
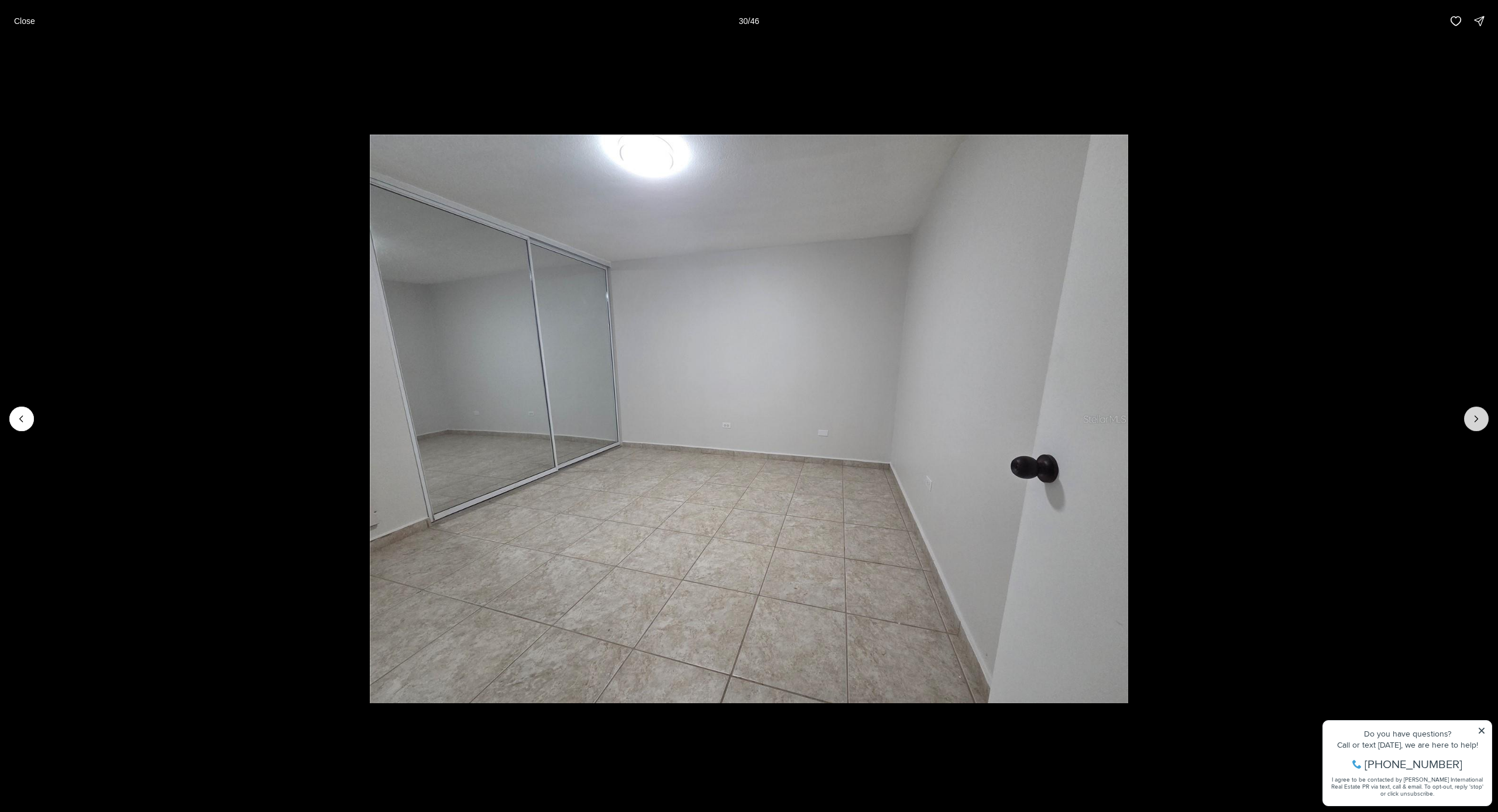
click at [1472, 418] on icon "Next slide" at bounding box center [1477, 419] width 12 height 12
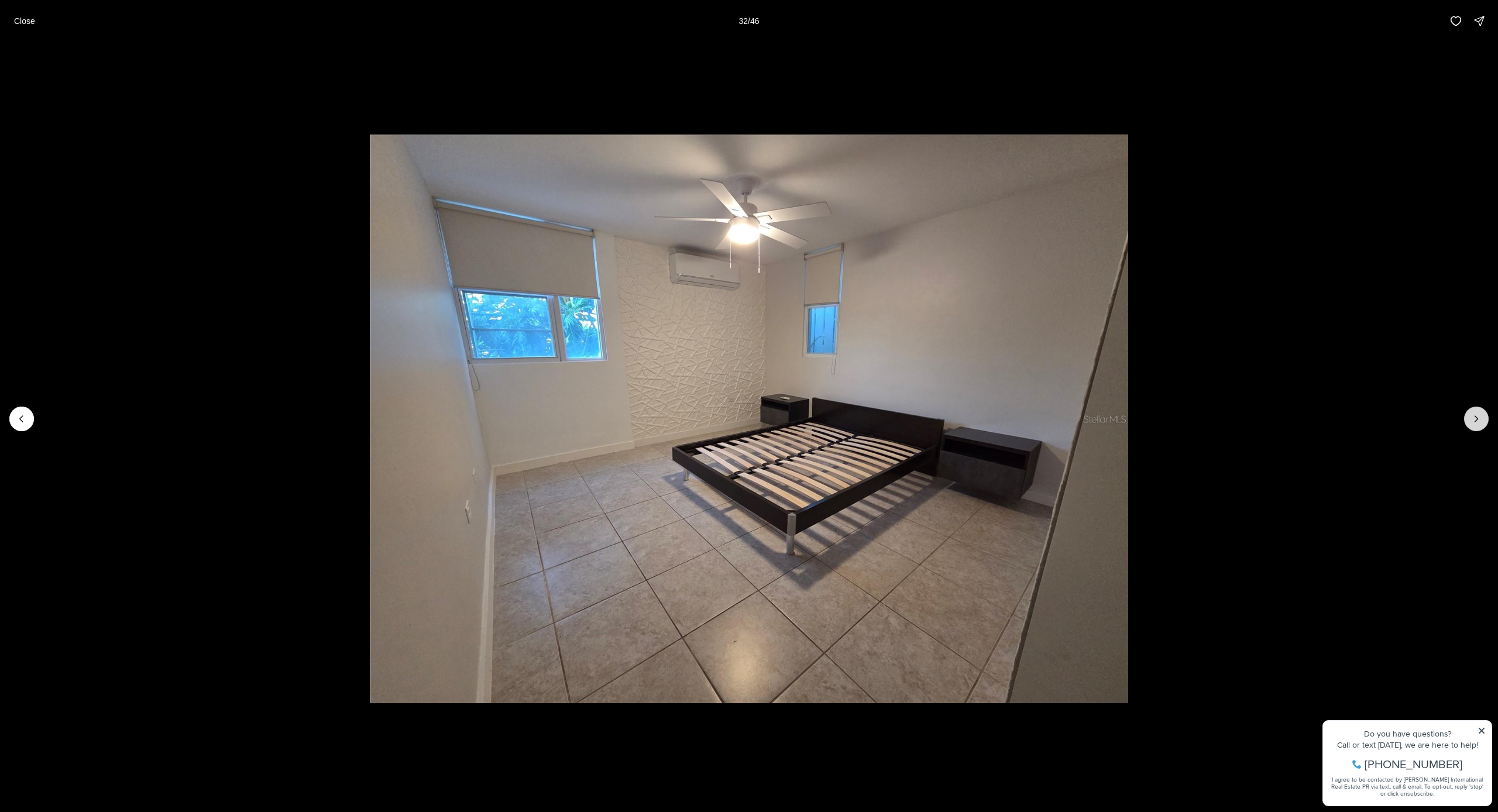
click at [1472, 418] on icon "Next slide" at bounding box center [1477, 419] width 12 height 12
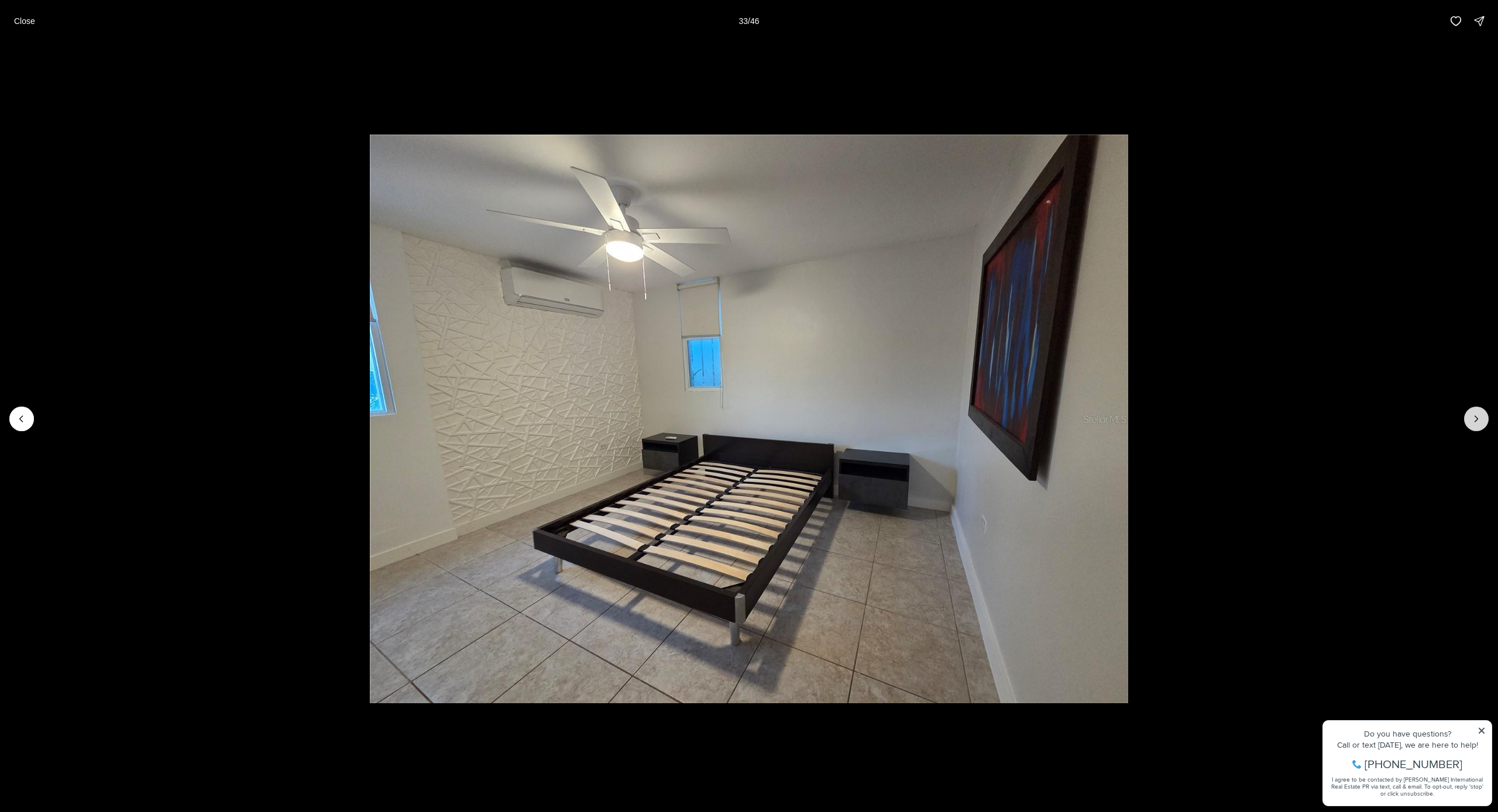
click at [1472, 418] on icon "Next slide" at bounding box center [1477, 419] width 12 height 12
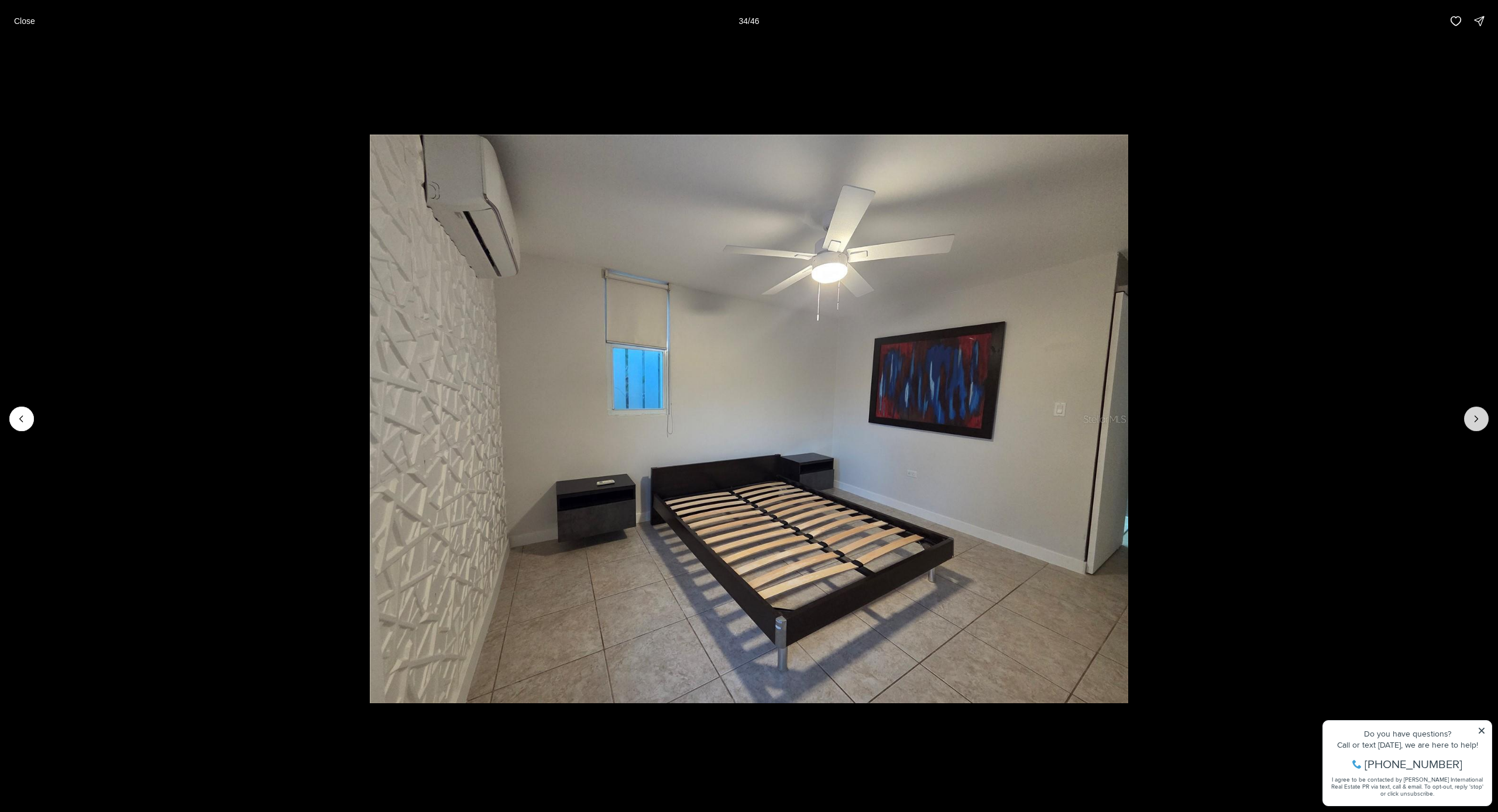
click at [1472, 418] on icon "Next slide" at bounding box center [1477, 419] width 12 height 12
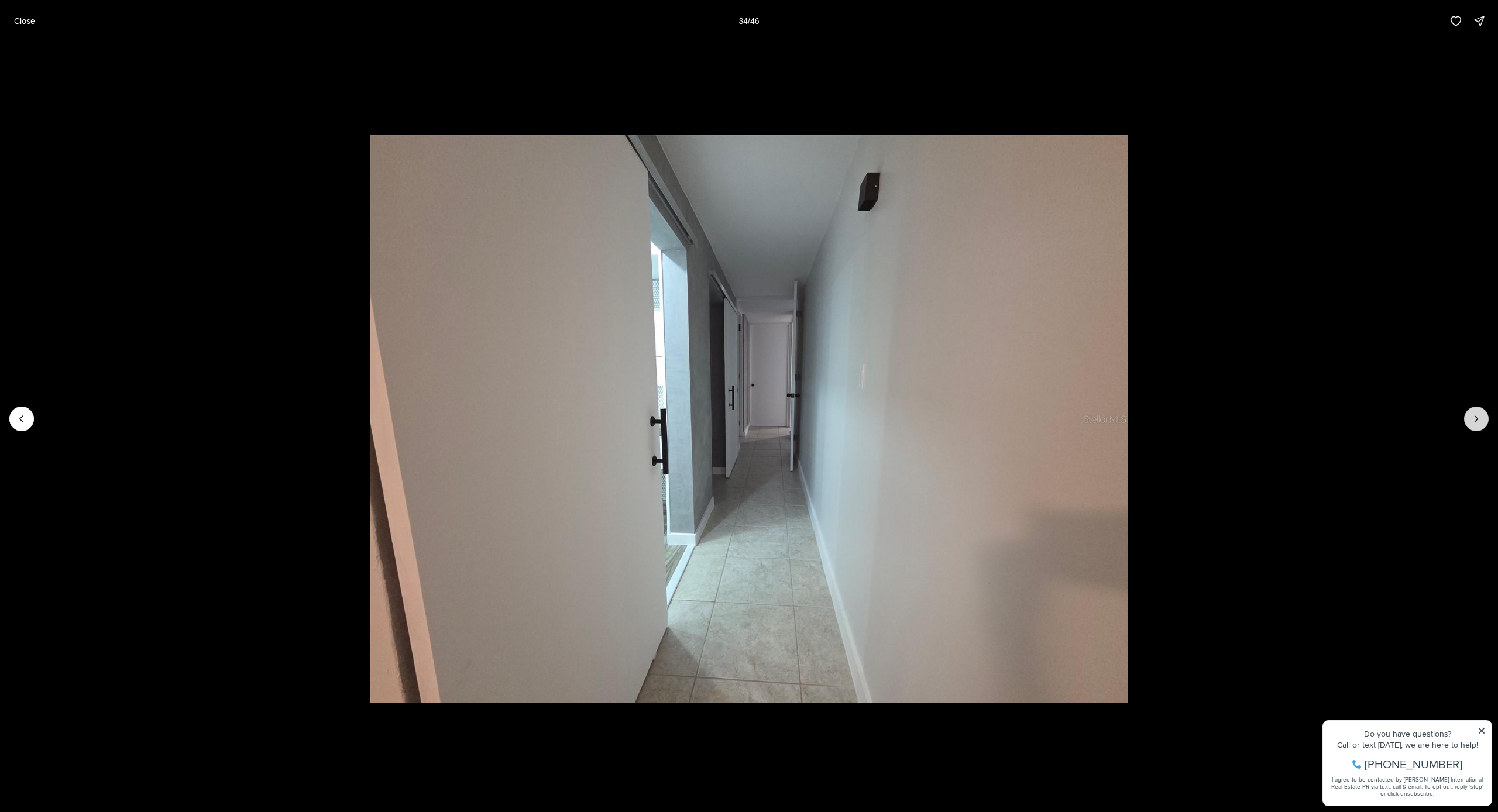
click at [1472, 418] on icon "Next slide" at bounding box center [1477, 419] width 12 height 12
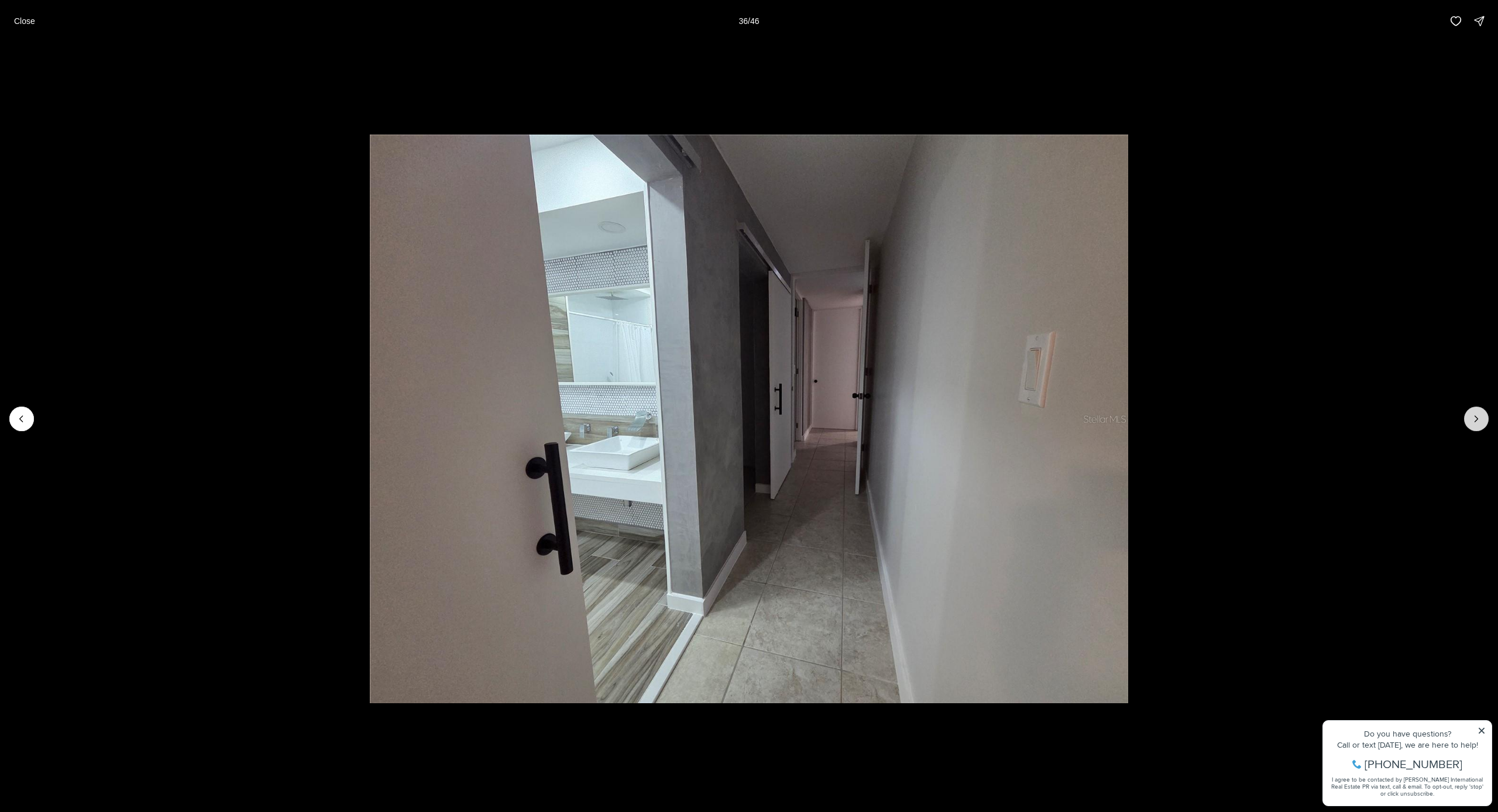
click at [1472, 418] on icon "Next slide" at bounding box center [1477, 419] width 12 height 12
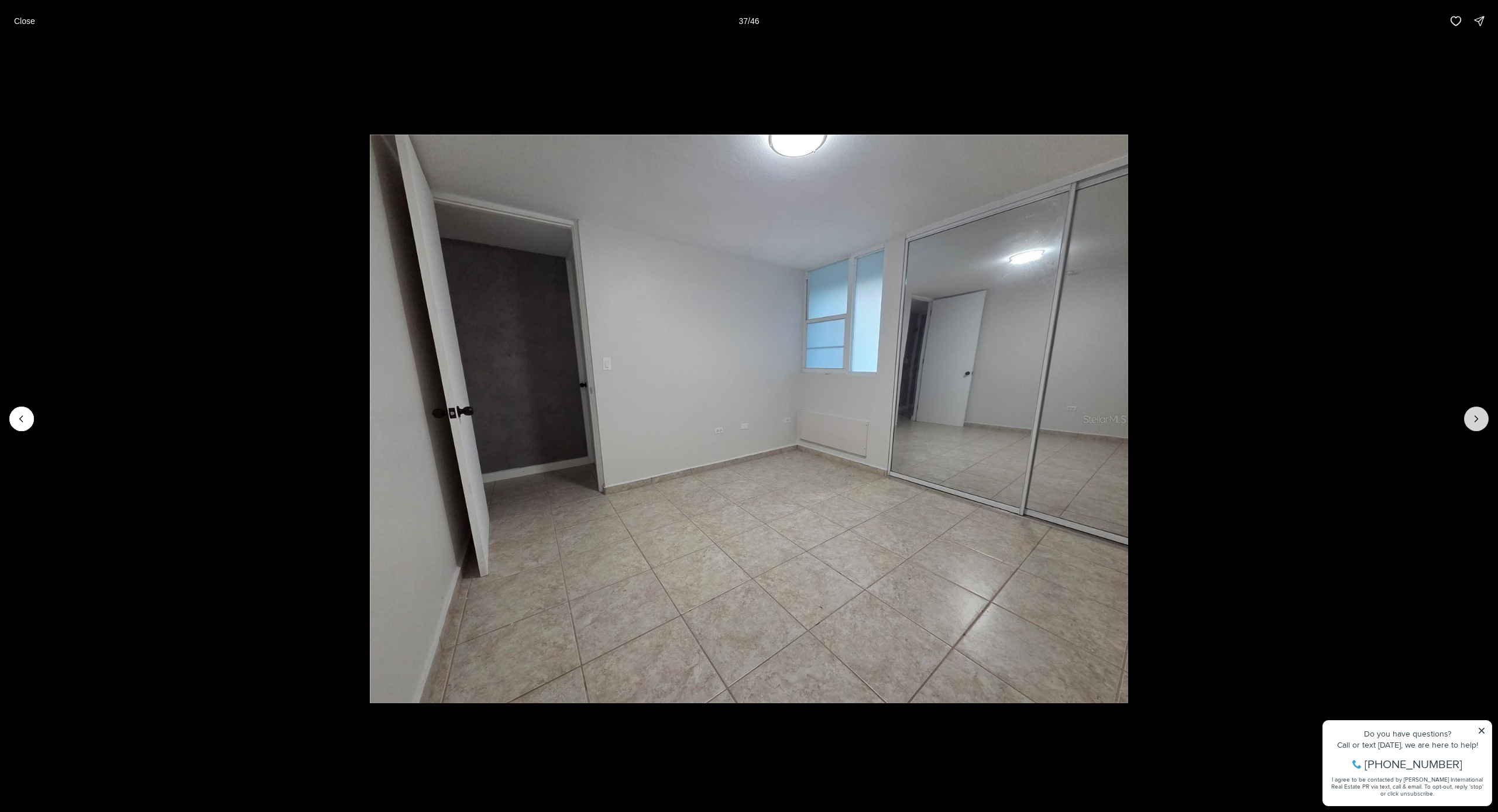
click at [1472, 418] on icon "Next slide" at bounding box center [1477, 419] width 12 height 12
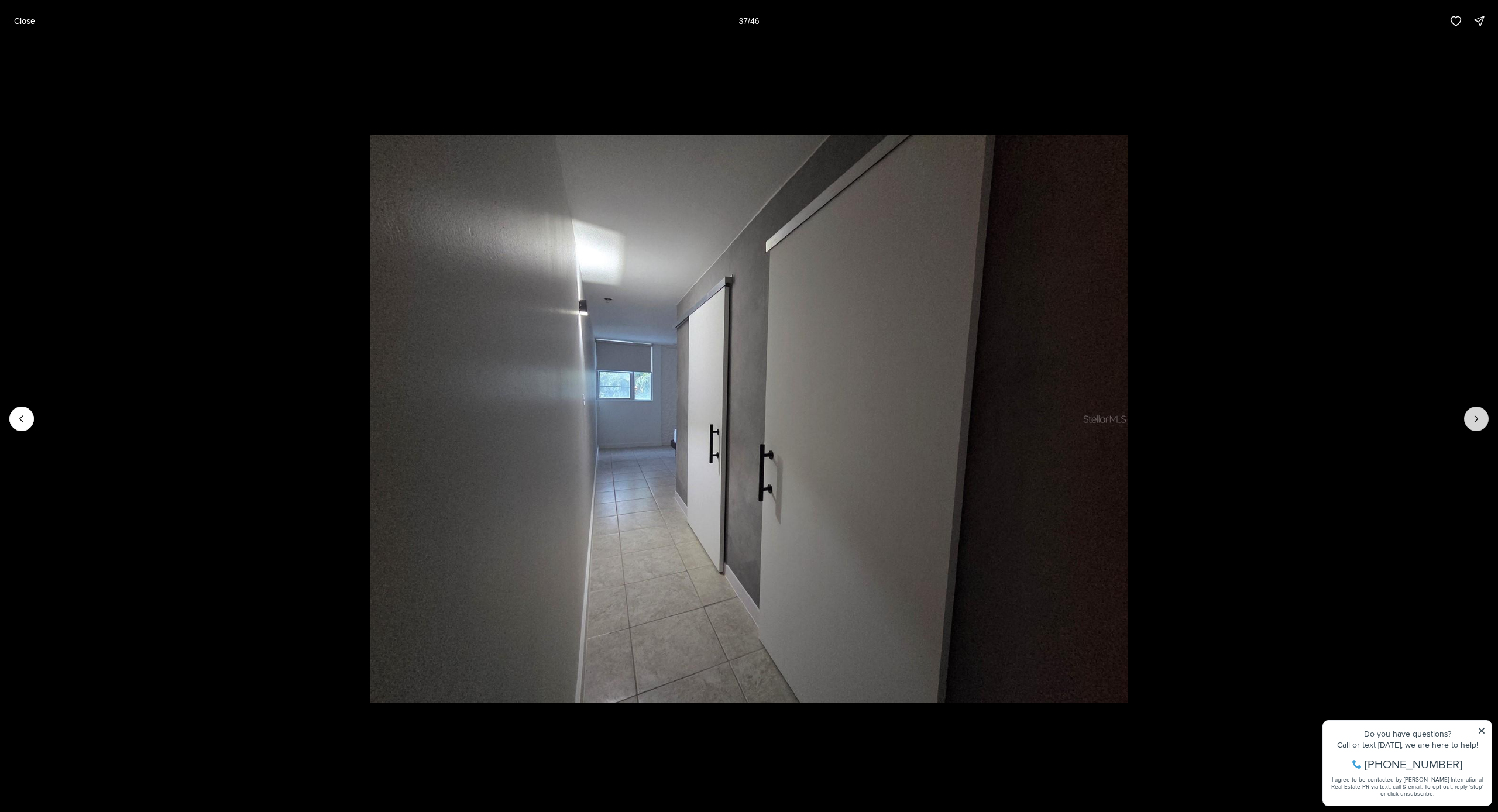
click at [1472, 418] on icon "Next slide" at bounding box center [1477, 419] width 12 height 12
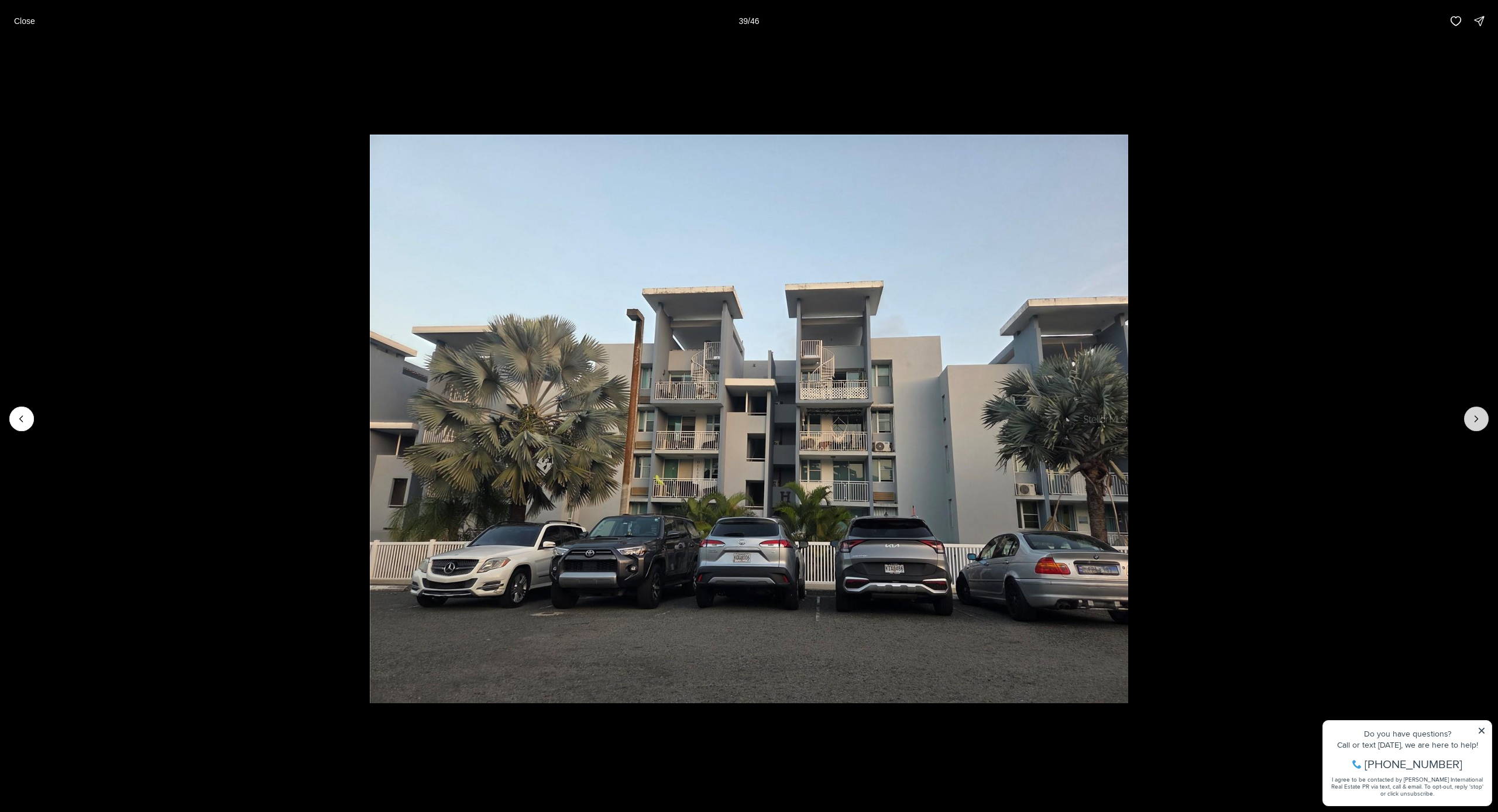
click at [1472, 418] on icon "Next slide" at bounding box center [1477, 419] width 12 height 12
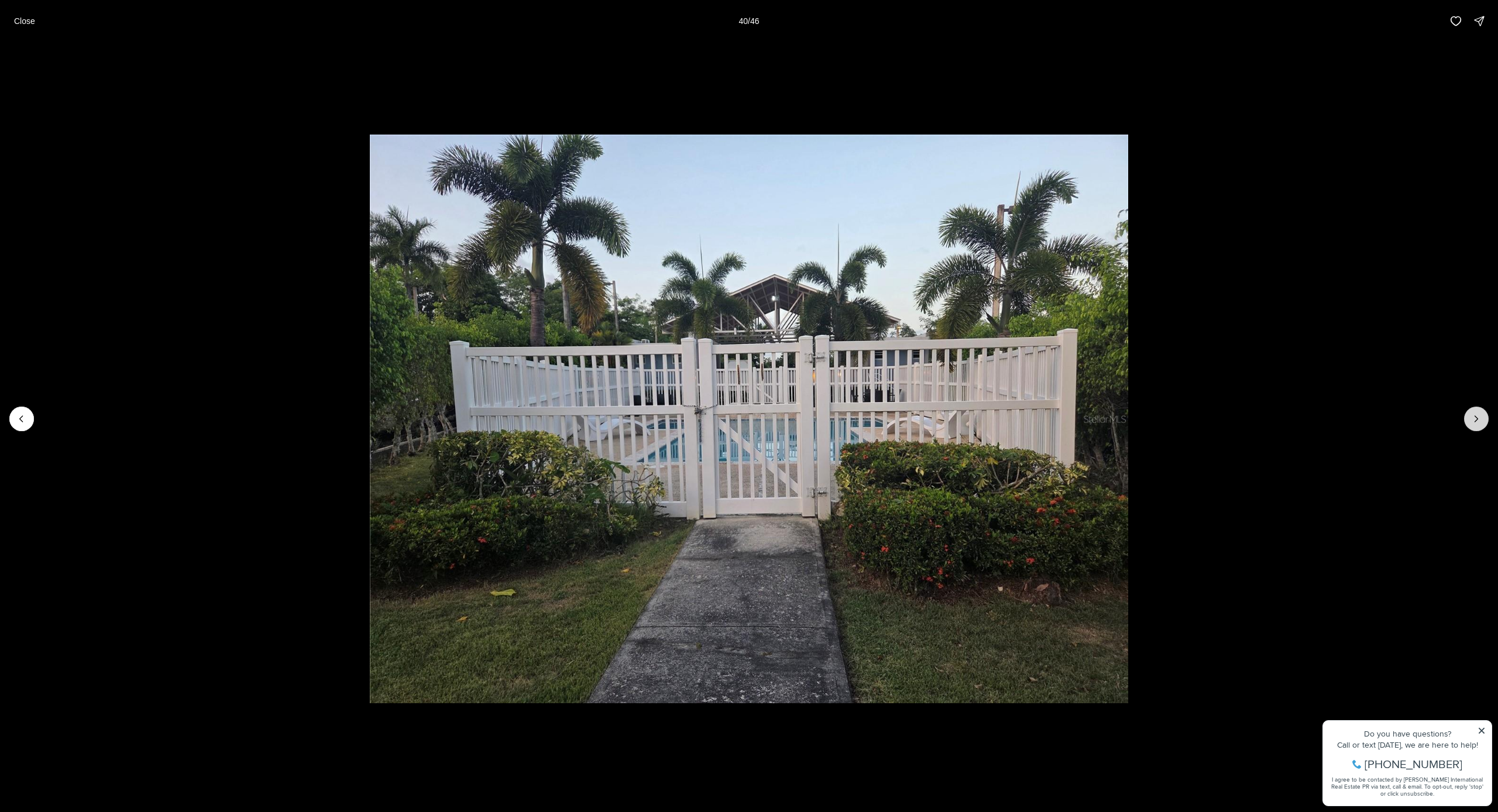
click at [1472, 418] on icon "Next slide" at bounding box center [1477, 419] width 12 height 12
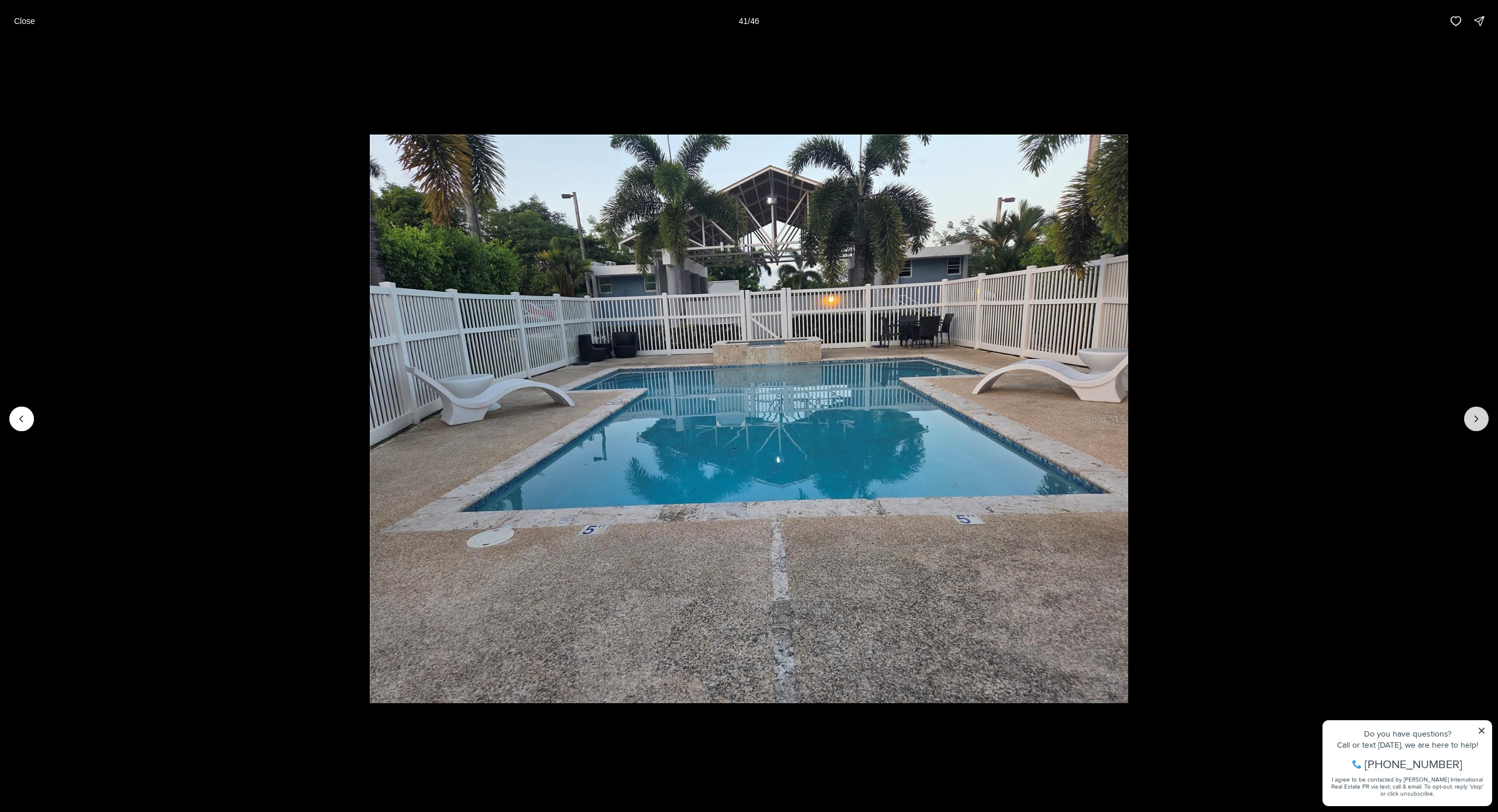
click at [1472, 418] on icon "Next slide" at bounding box center [1477, 419] width 12 height 12
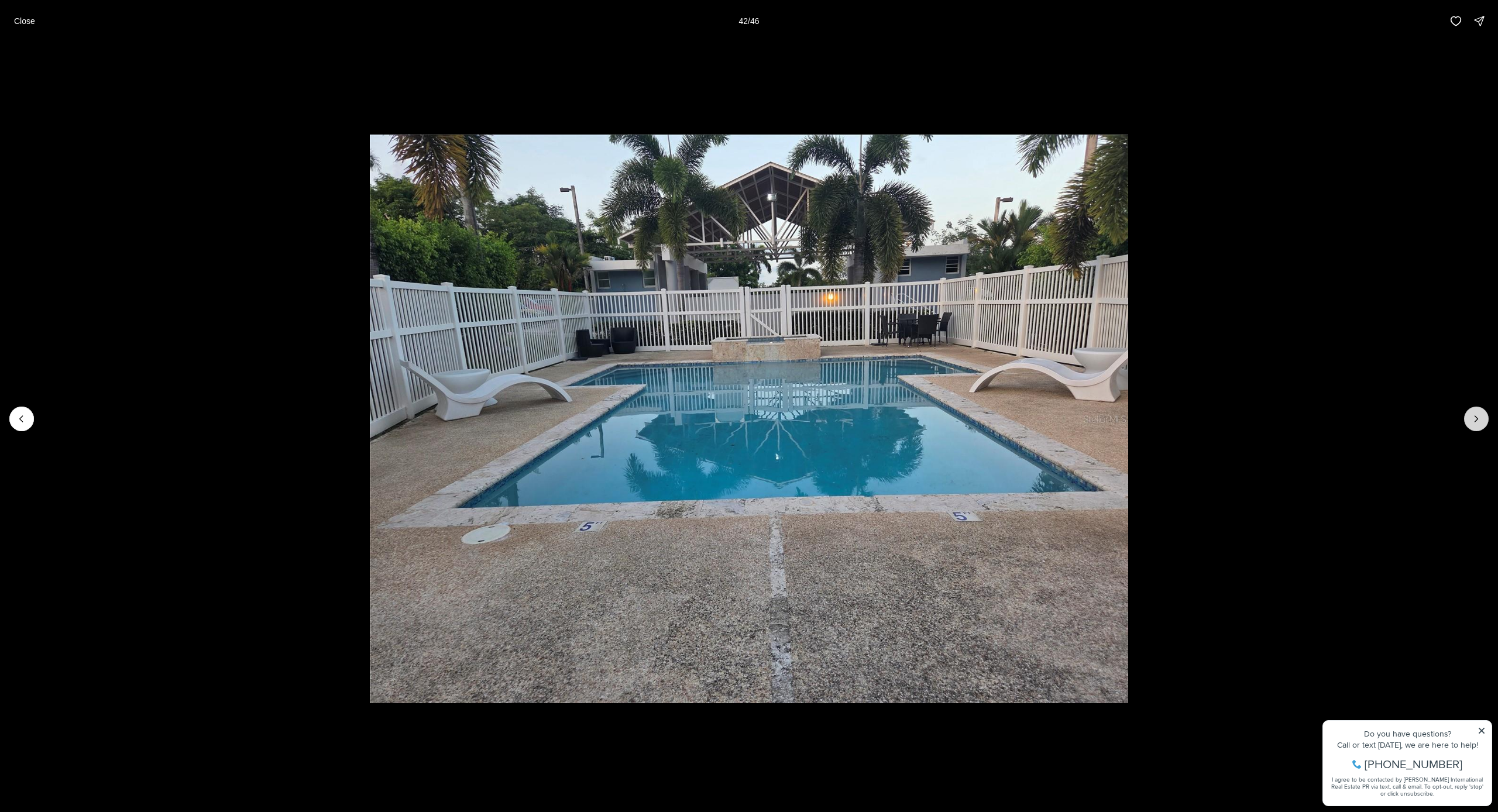
click at [1472, 418] on icon "Next slide" at bounding box center [1477, 419] width 12 height 12
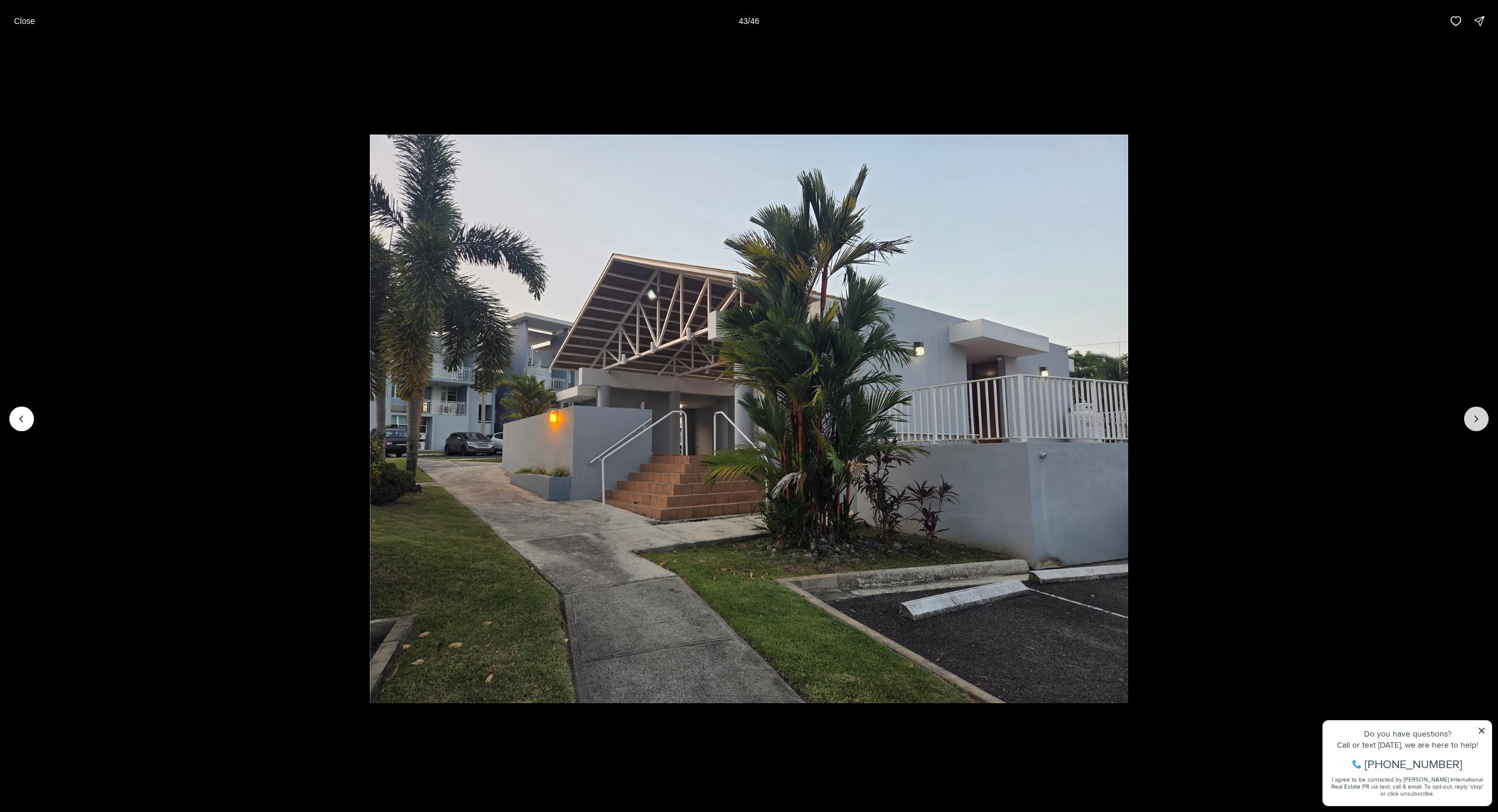
click at [1472, 418] on icon "Next slide" at bounding box center [1477, 419] width 12 height 12
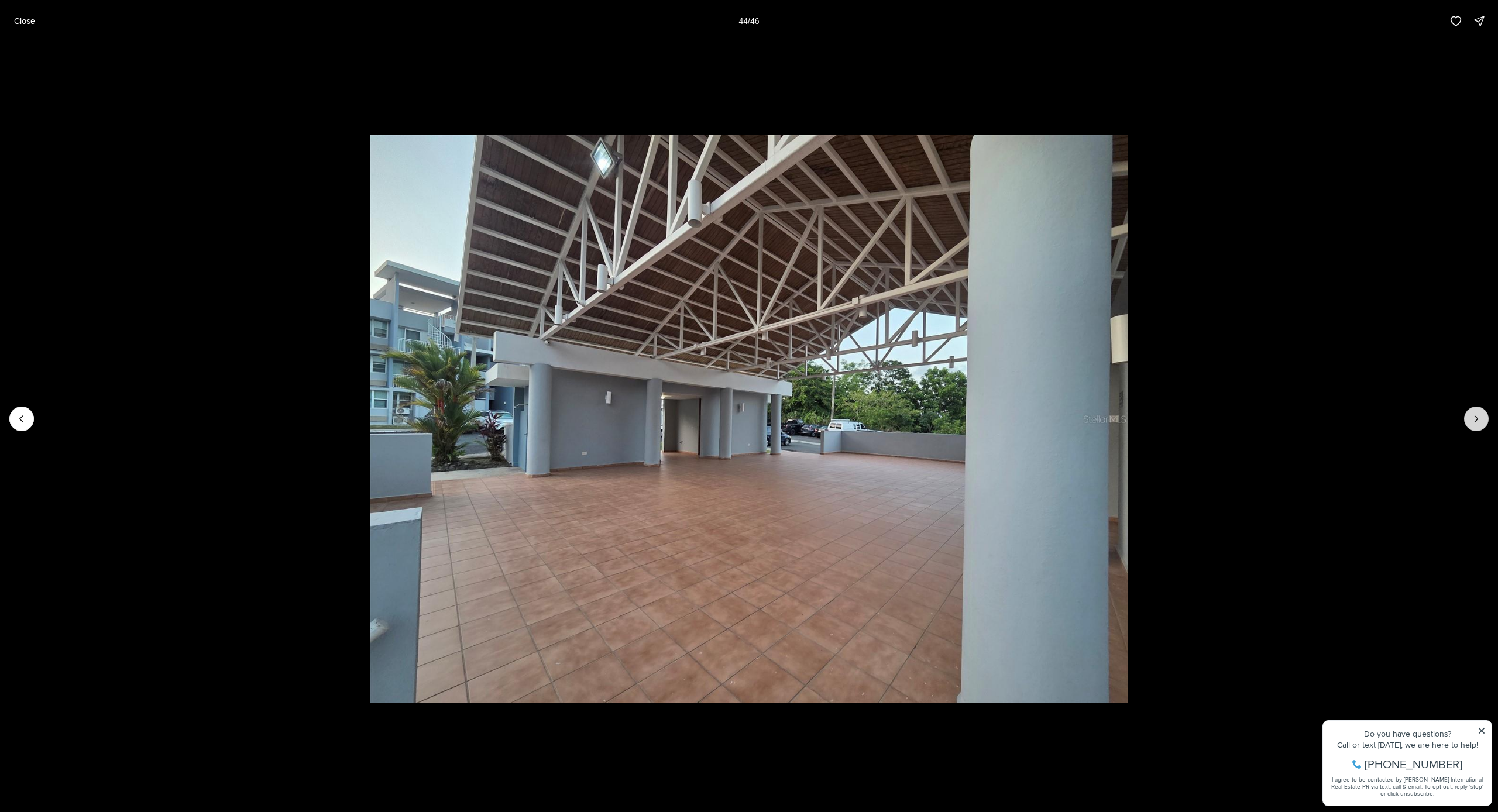
click at [1472, 418] on icon "Next slide" at bounding box center [1477, 419] width 12 height 12
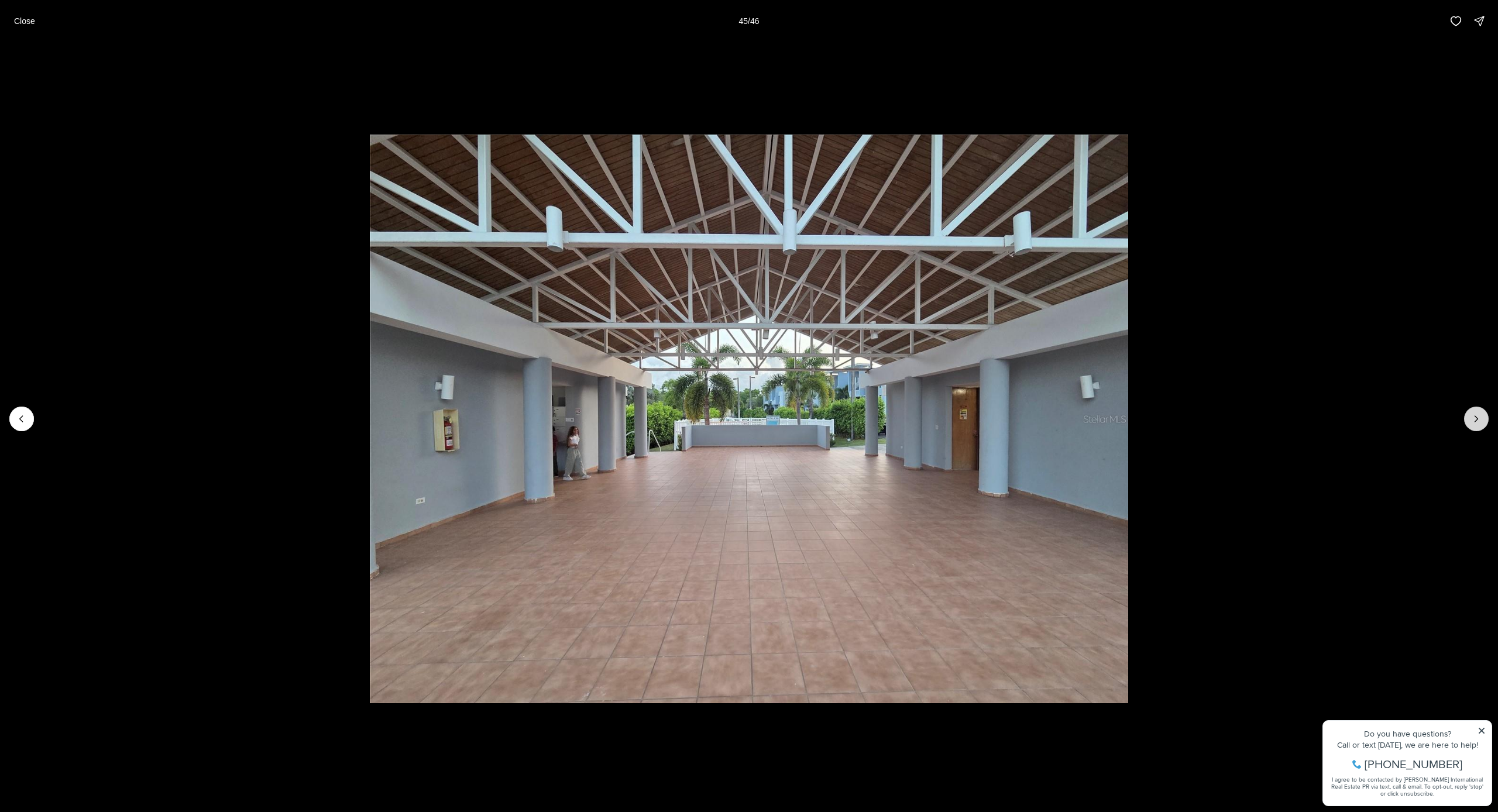
click at [1472, 418] on icon "Next slide" at bounding box center [1477, 419] width 12 height 12
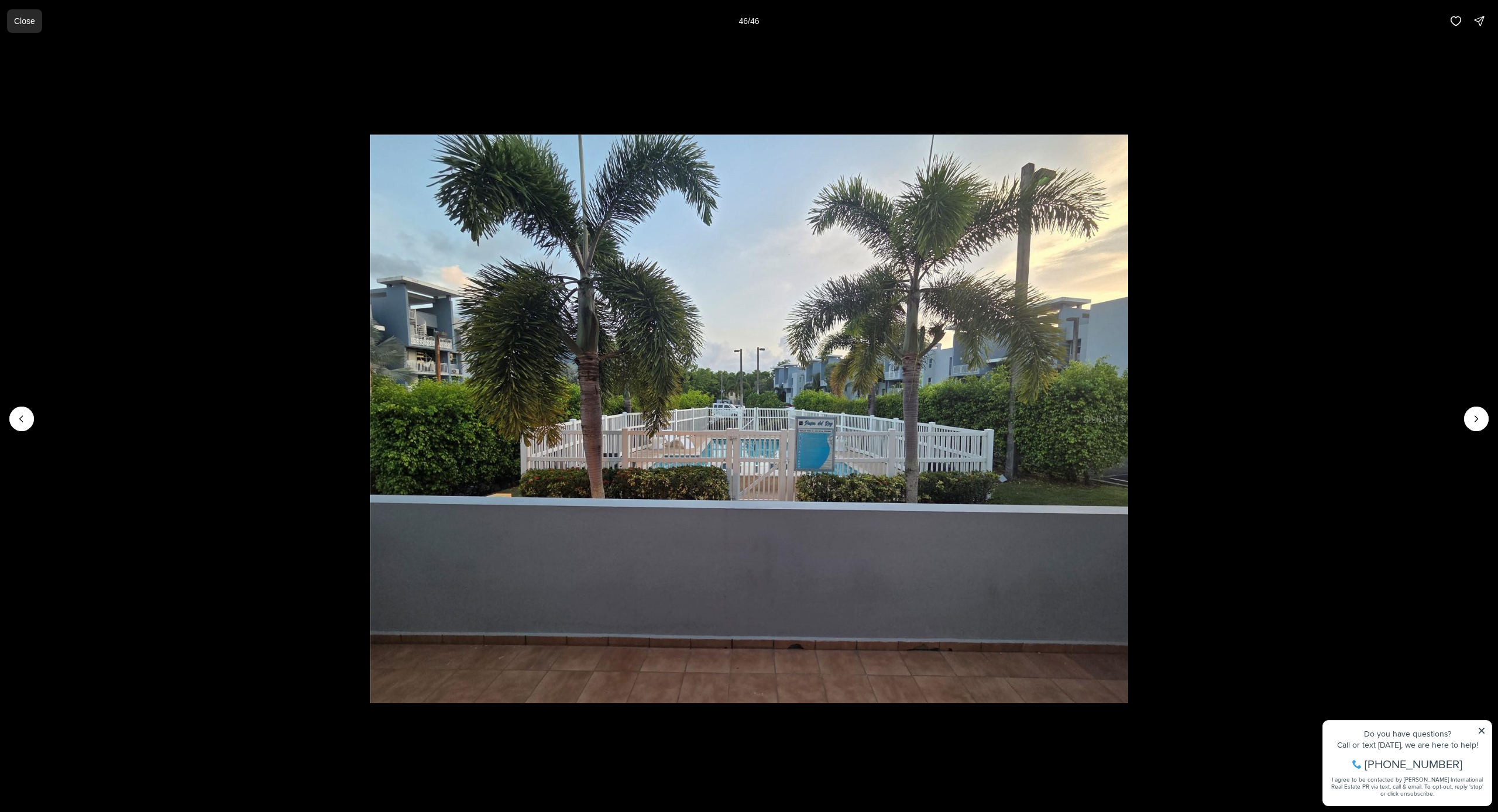
click at [32, 23] on p "Close" at bounding box center [24, 20] width 21 height 9
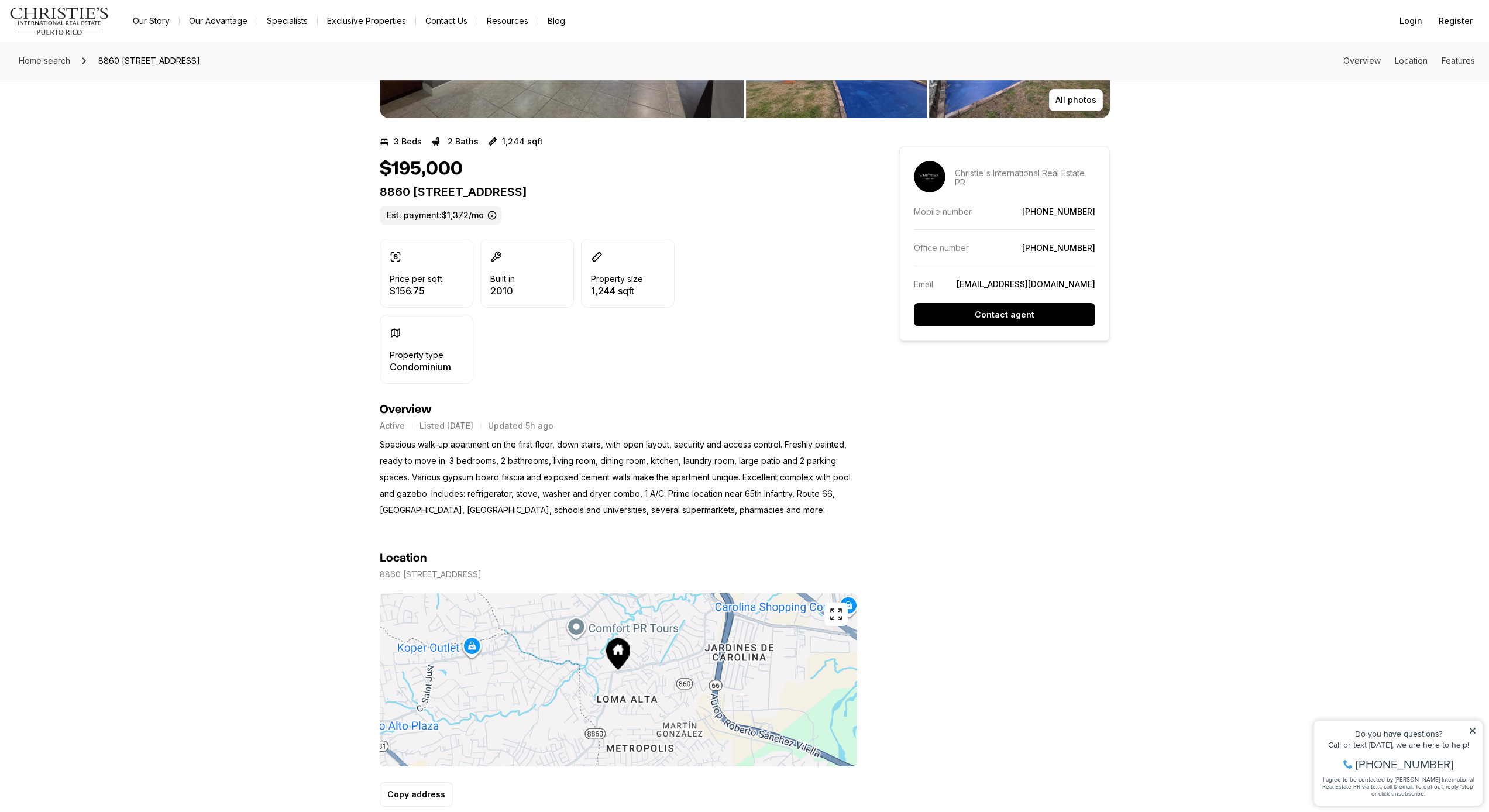
scroll to position [346, 0]
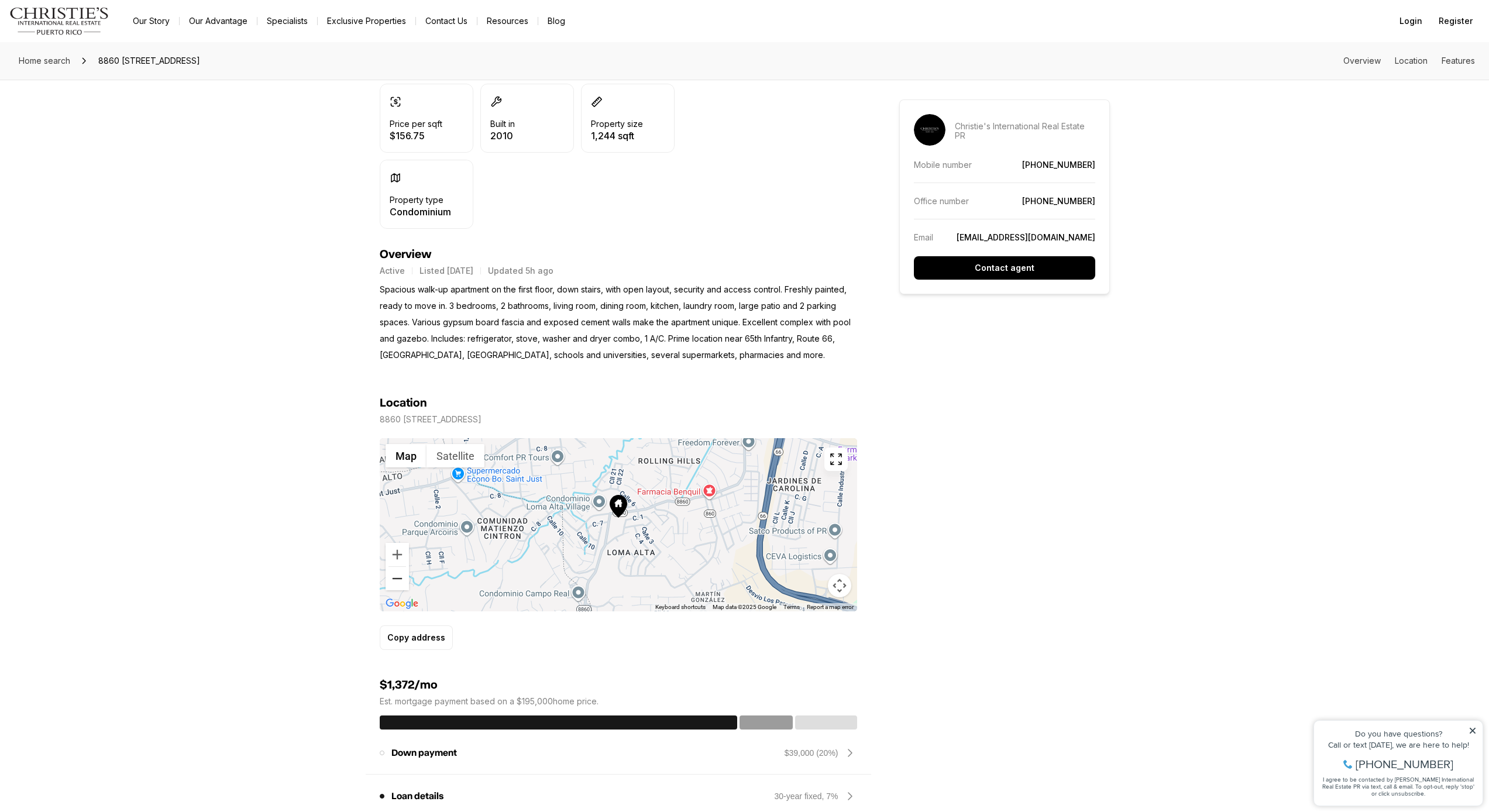
click at [401, 574] on button "Zoom out" at bounding box center [397, 578] width 23 height 23
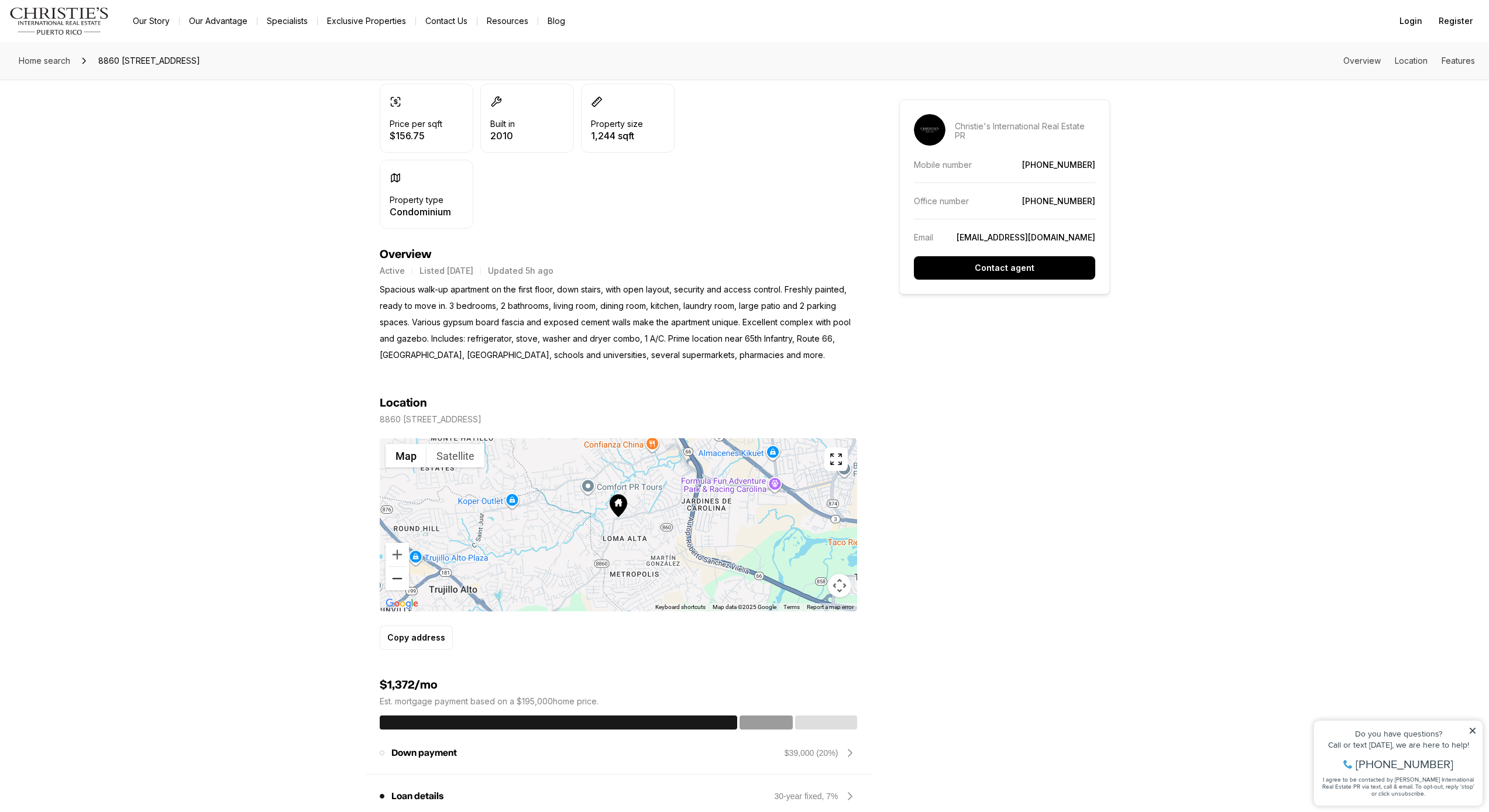
click at [401, 574] on button "Zoom out" at bounding box center [397, 578] width 23 height 23
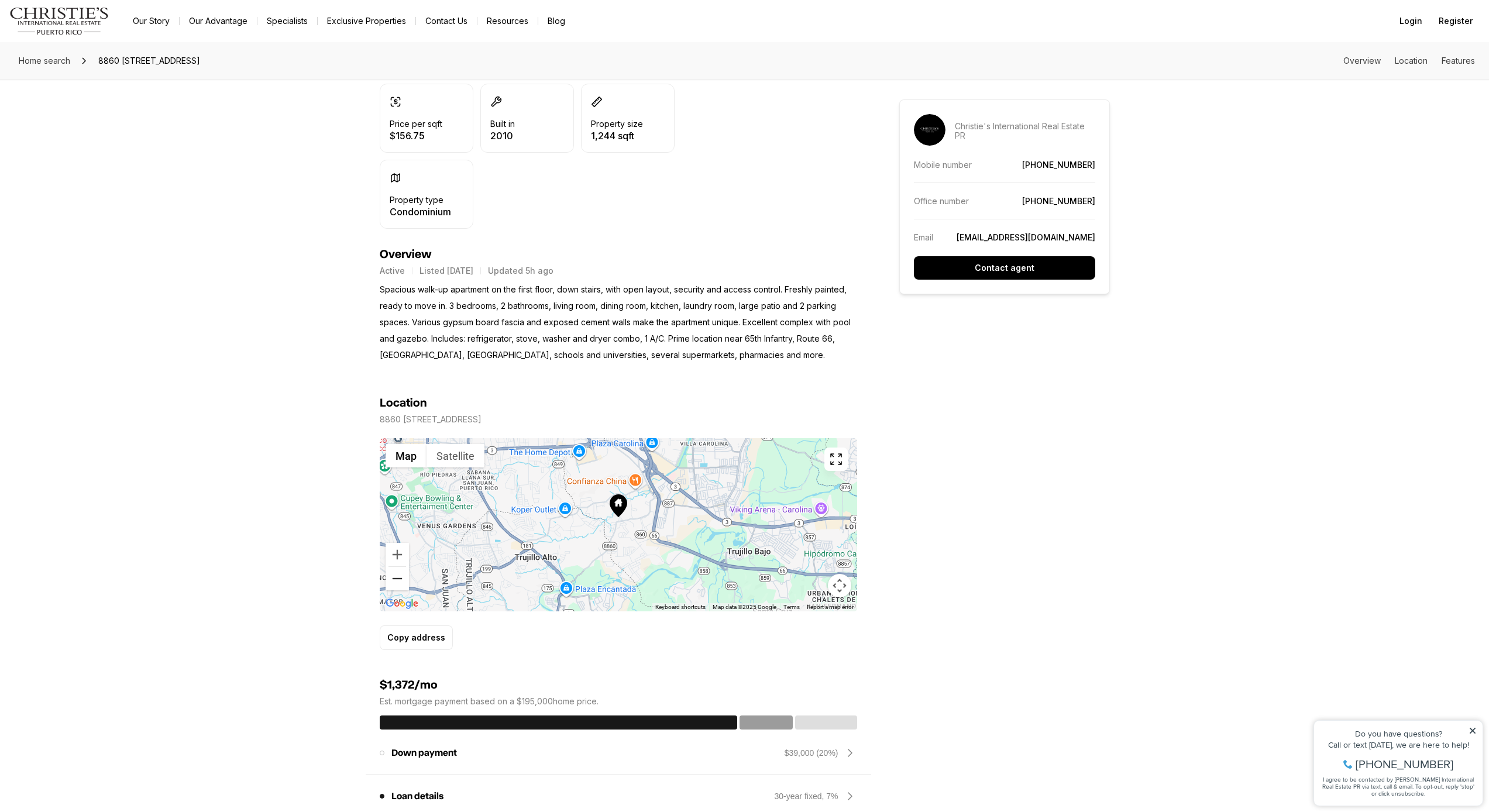
click at [401, 574] on button "Zoom out" at bounding box center [397, 578] width 23 height 23
